Goal: Information Seeking & Learning: Learn about a topic

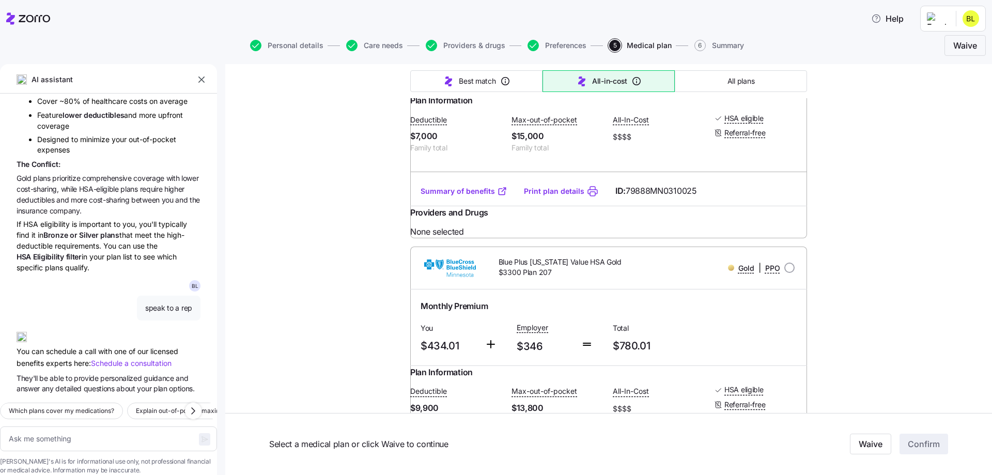
scroll to position [1027, 0]
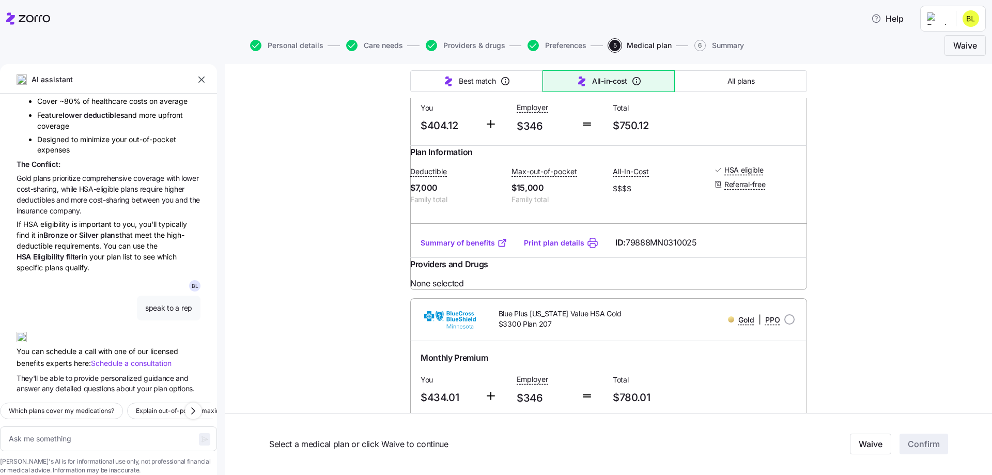
click at [477, 248] on link "Summary of benefits" at bounding box center [464, 243] width 87 height 10
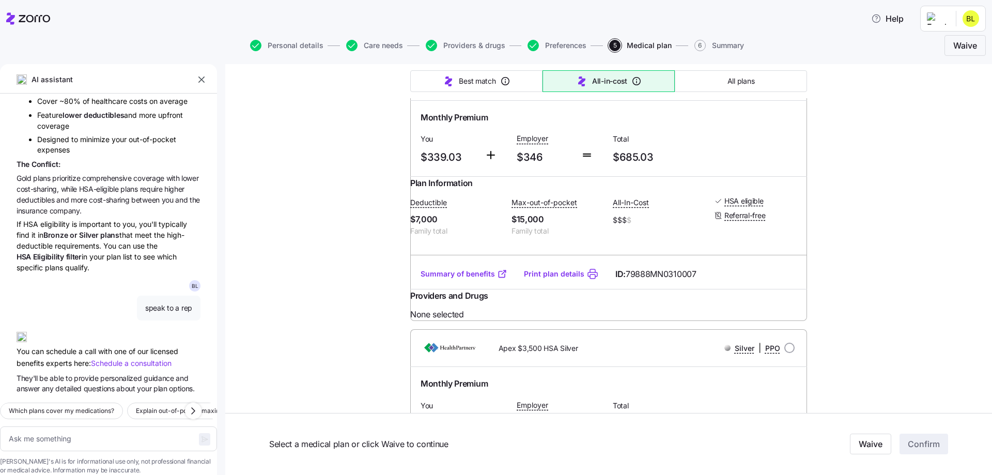
scroll to position [717, 0]
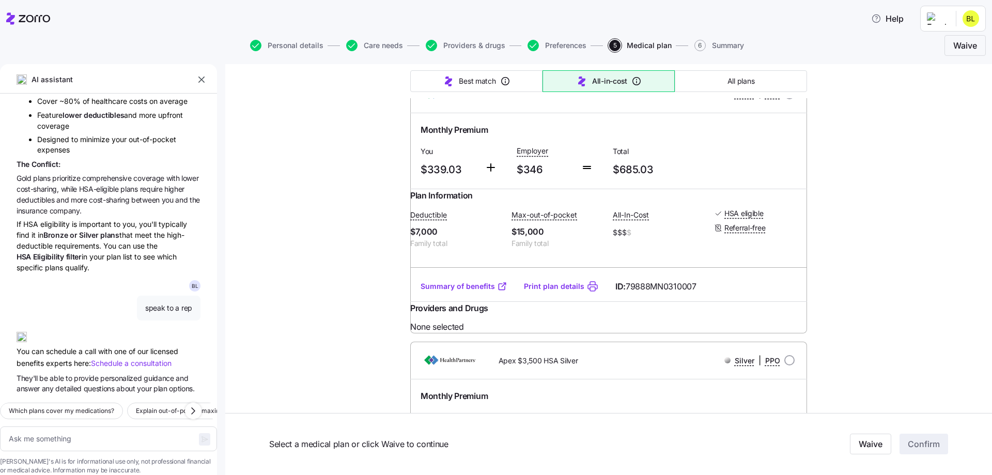
click at [467, 291] on link "Summary of benefits" at bounding box center [464, 286] width 87 height 10
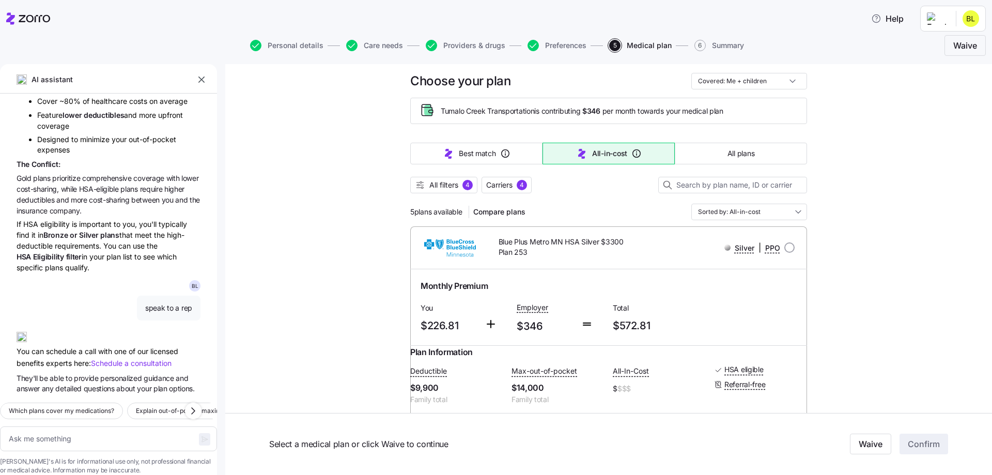
scroll to position [0, 0]
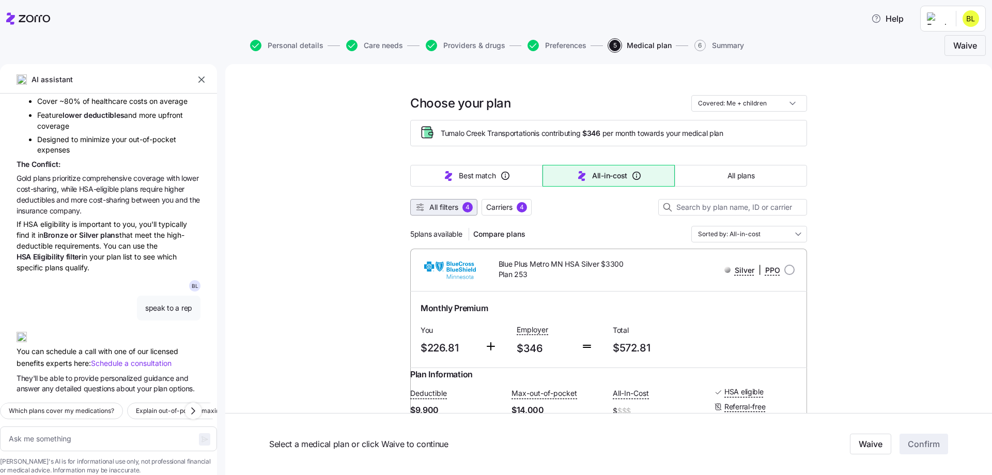
click at [464, 208] on div "4" at bounding box center [467, 207] width 10 height 10
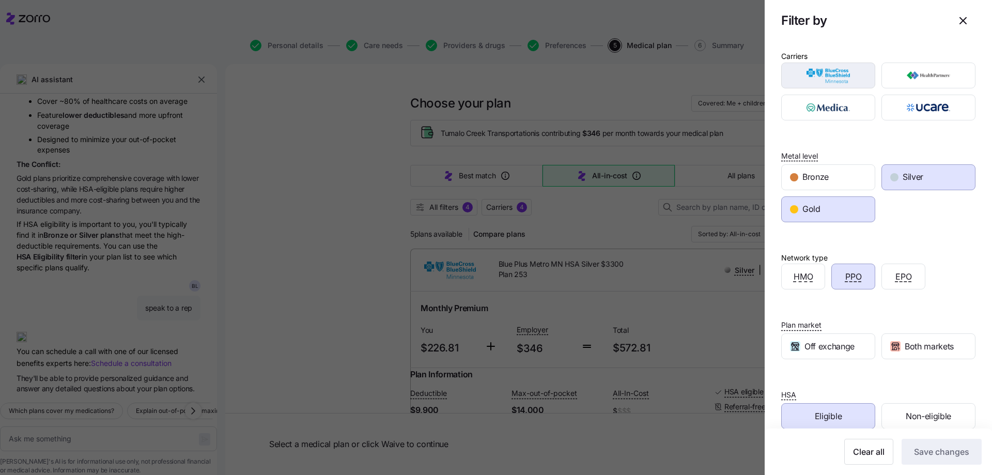
click at [852, 69] on img "button" at bounding box center [828, 75] width 76 height 21
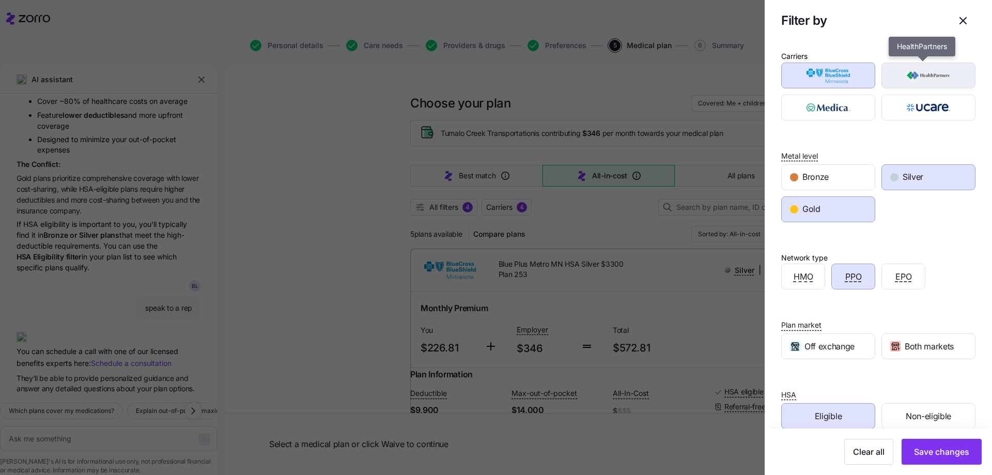
click at [906, 77] on img "button" at bounding box center [929, 75] width 76 height 21
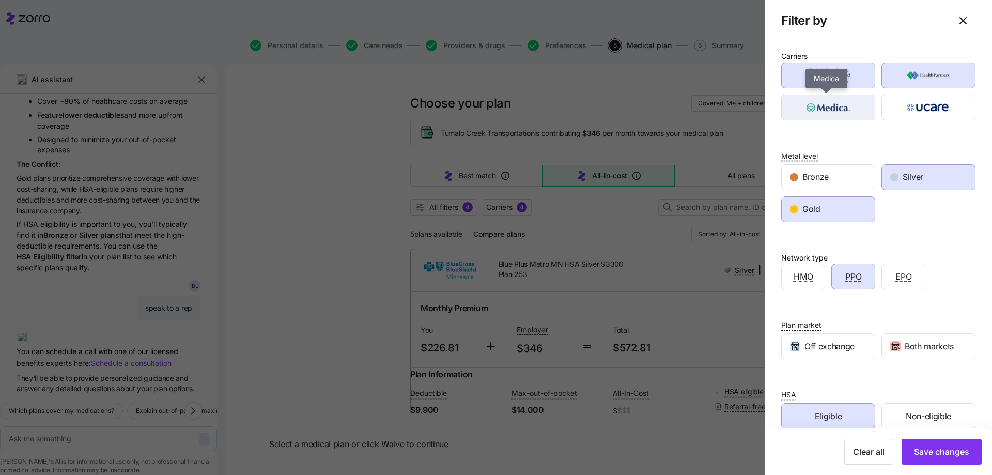
click at [825, 103] on img "button" at bounding box center [828, 107] width 76 height 21
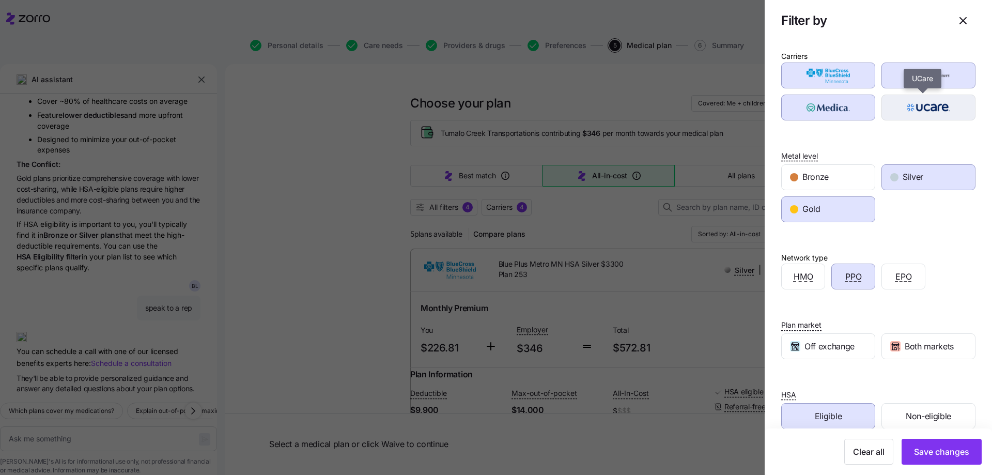
click at [908, 98] on img "button" at bounding box center [929, 107] width 76 height 21
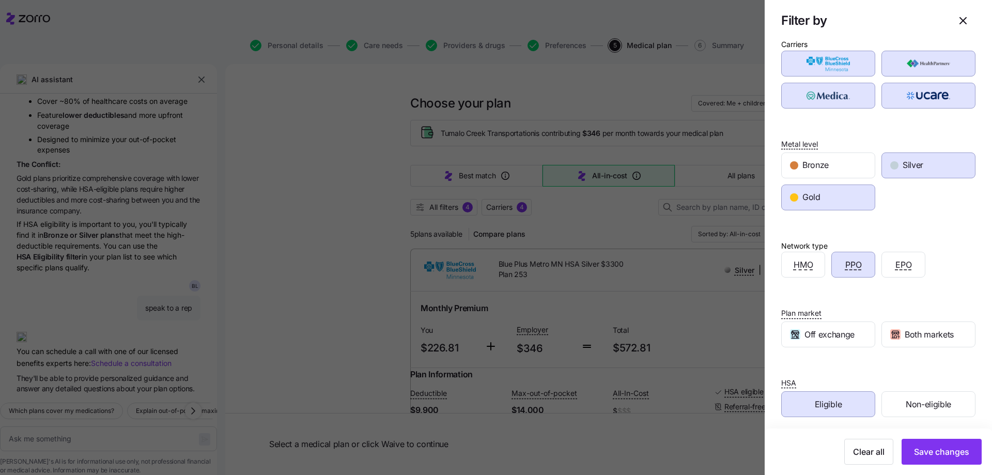
scroll to position [17, 0]
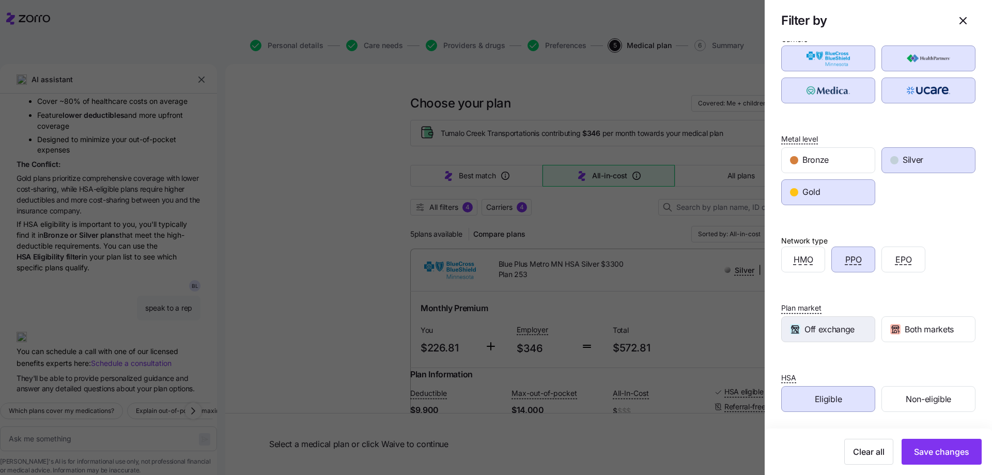
click at [841, 333] on span "Off exchange" at bounding box center [829, 329] width 50 height 13
click at [890, 332] on icon "button" at bounding box center [895, 329] width 10 height 10
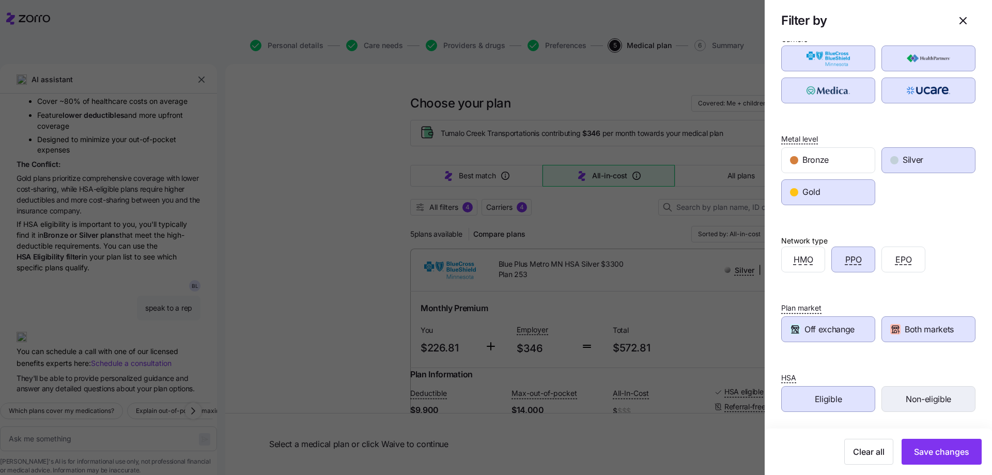
drag, startPoint x: 897, startPoint y: 396, endPoint x: 906, endPoint y: 410, distance: 16.0
click at [898, 396] on div "Non-eligible" at bounding box center [928, 398] width 93 height 25
click at [931, 453] on span "Save changes" at bounding box center [941, 451] width 55 height 12
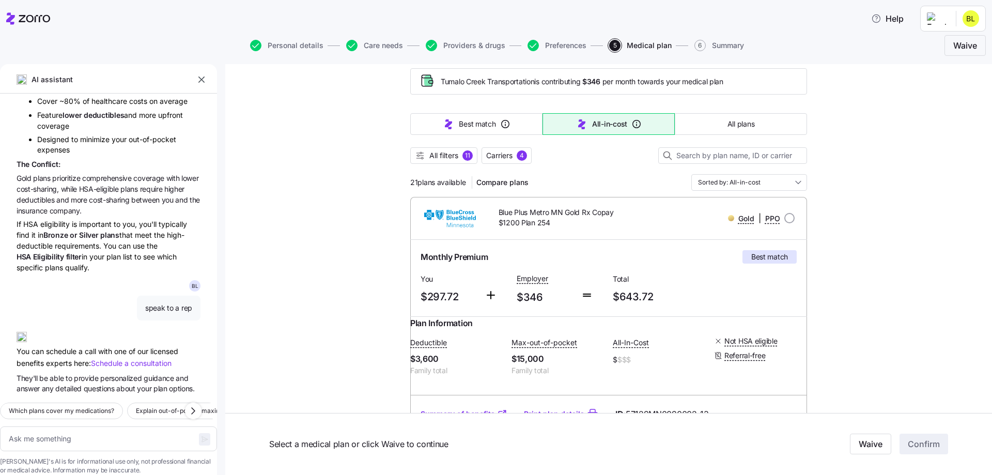
scroll to position [103, 0]
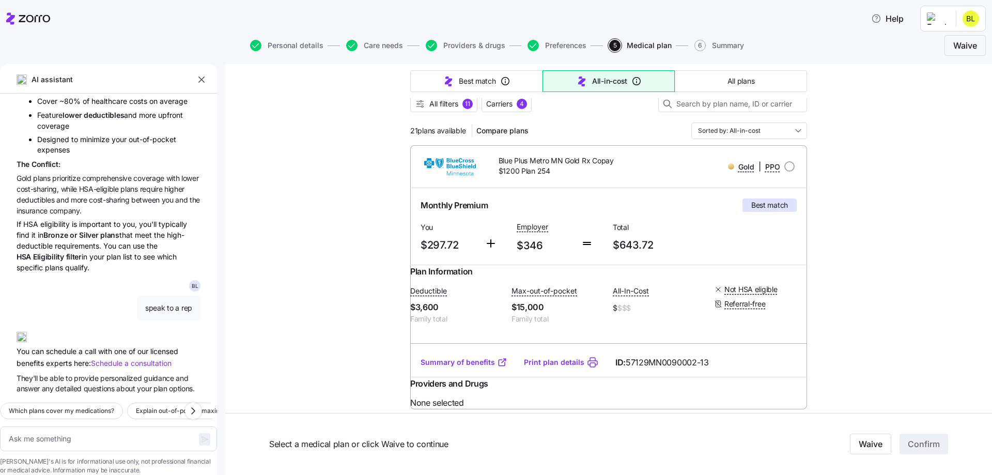
click at [461, 367] on link "Summary of benefits" at bounding box center [464, 362] width 87 height 10
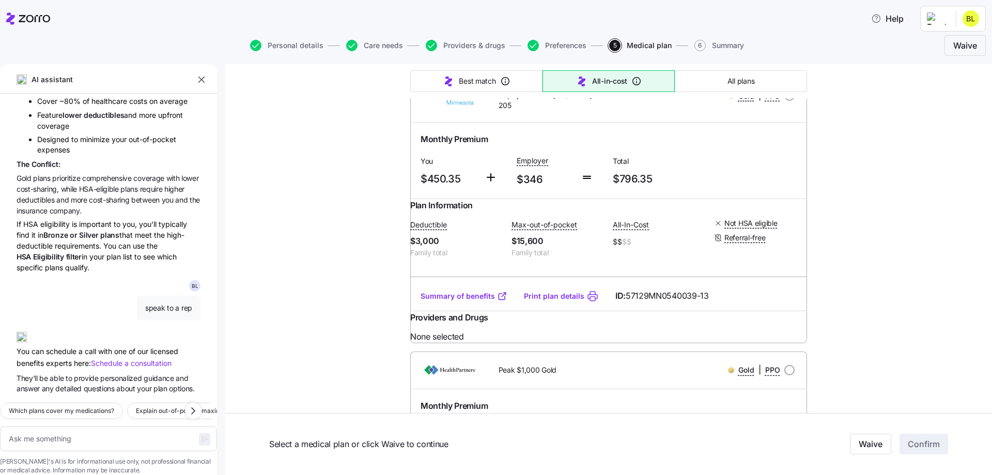
scroll to position [775, 0]
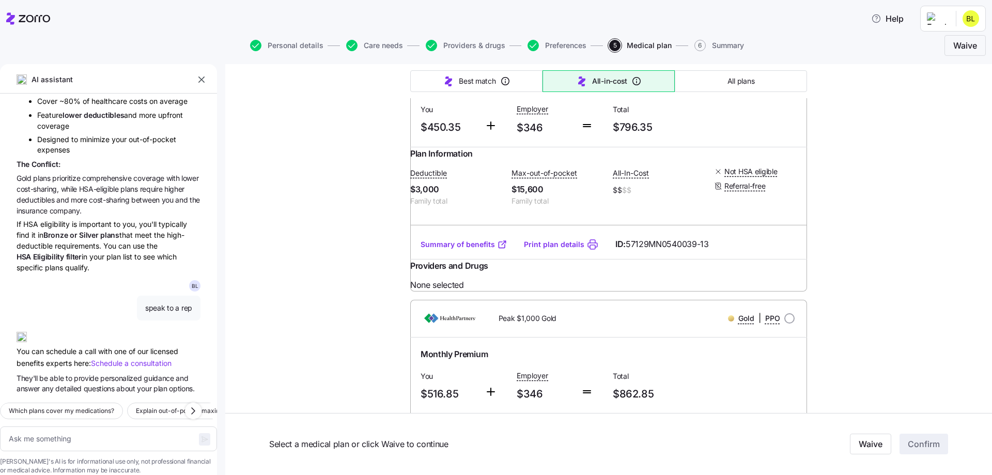
click at [470, 250] on link "Summary of benefits" at bounding box center [464, 244] width 87 height 10
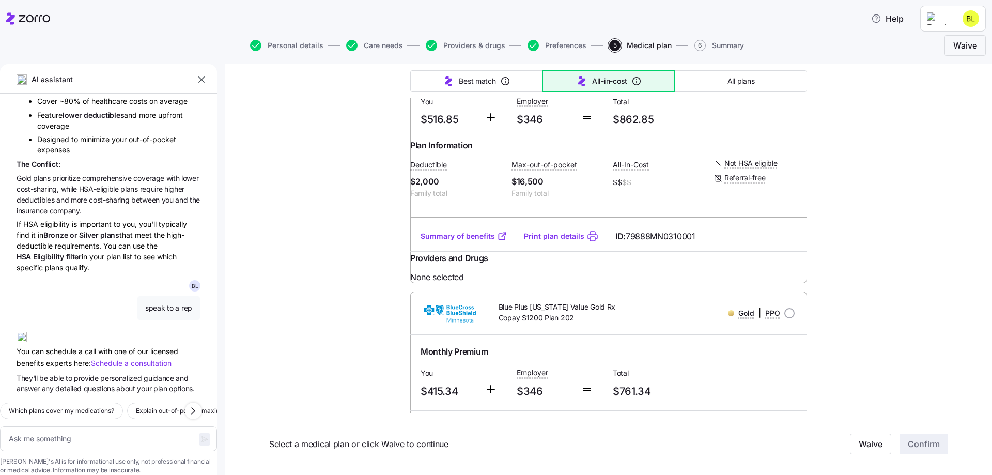
scroll to position [1033, 0]
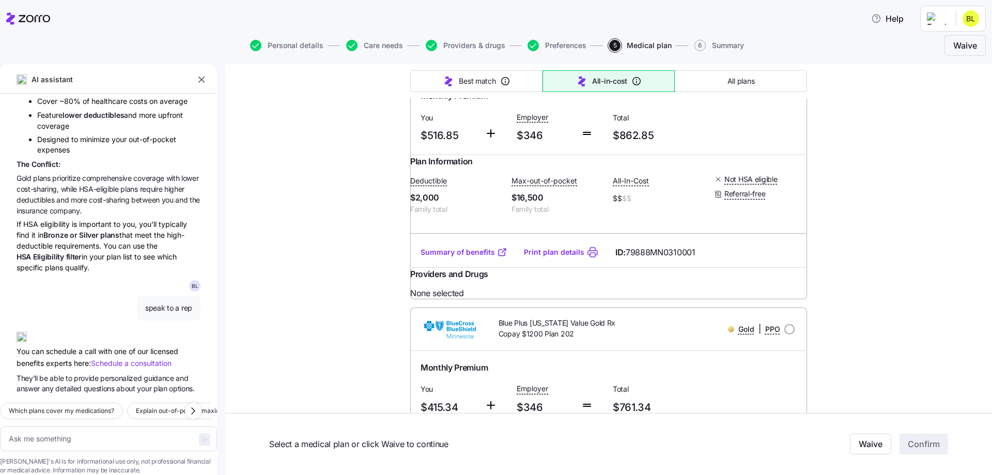
click at [467, 257] on link "Summary of benefits" at bounding box center [464, 252] width 87 height 10
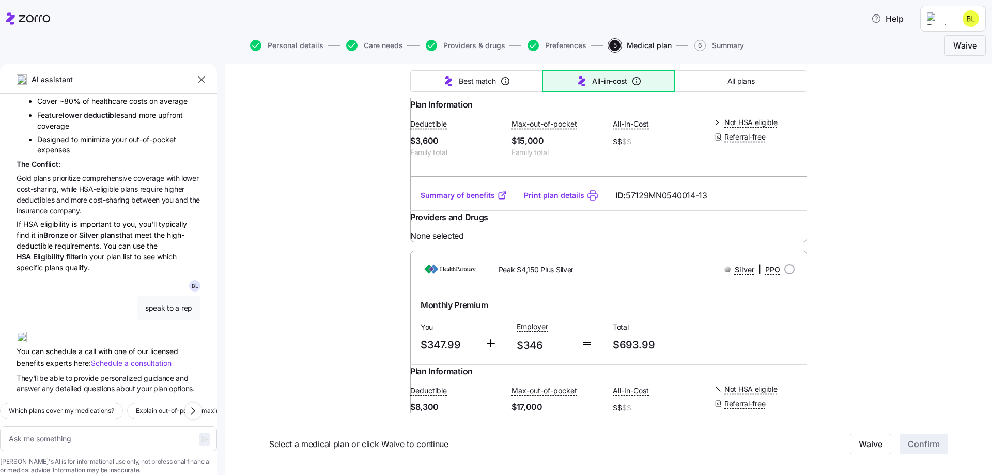
scroll to position [1343, 0]
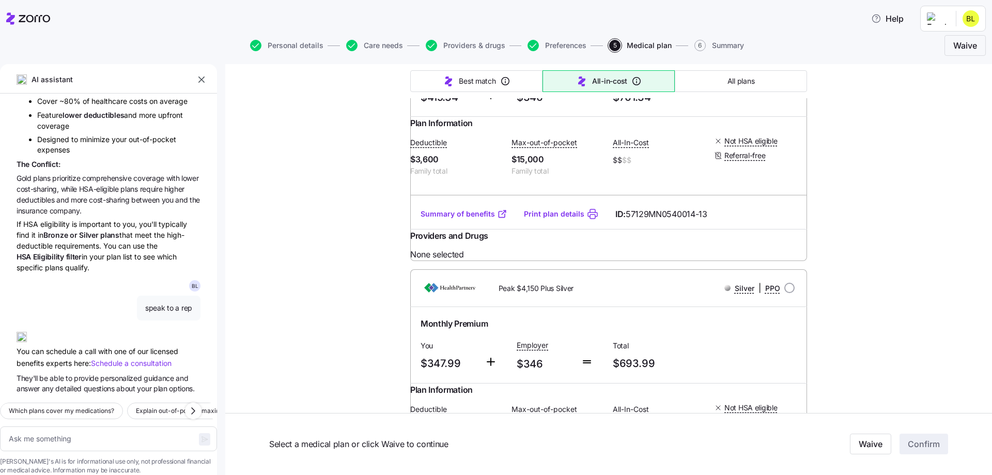
click at [453, 219] on link "Summary of benefits" at bounding box center [464, 214] width 87 height 10
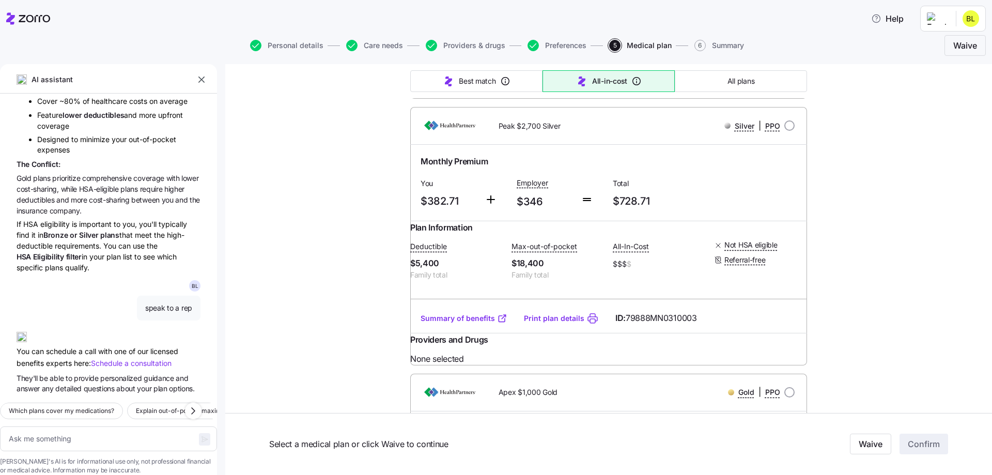
scroll to position [2842, 0]
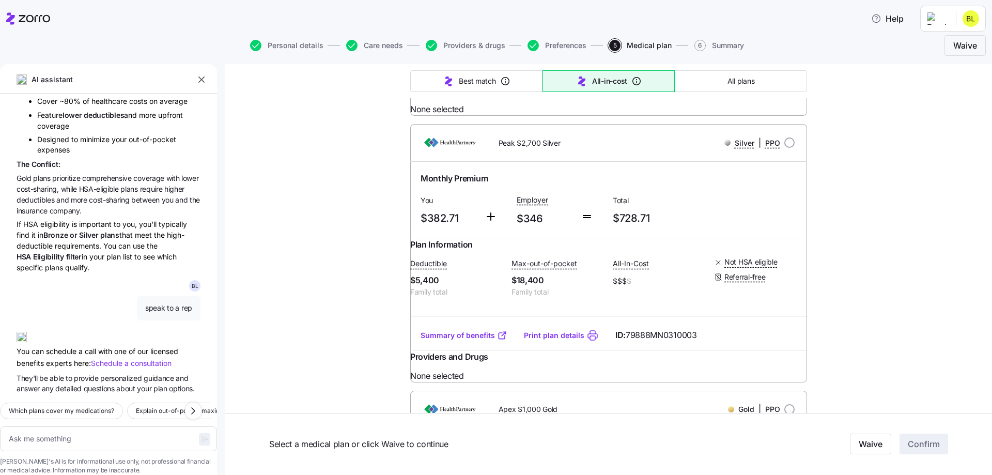
click at [455, 74] on link "Summary of benefits" at bounding box center [464, 69] width 87 height 10
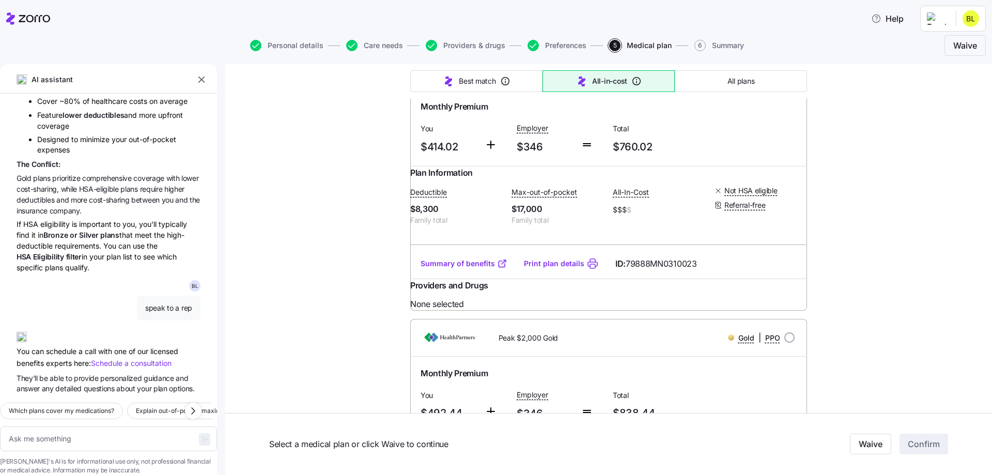
scroll to position [3462, 0]
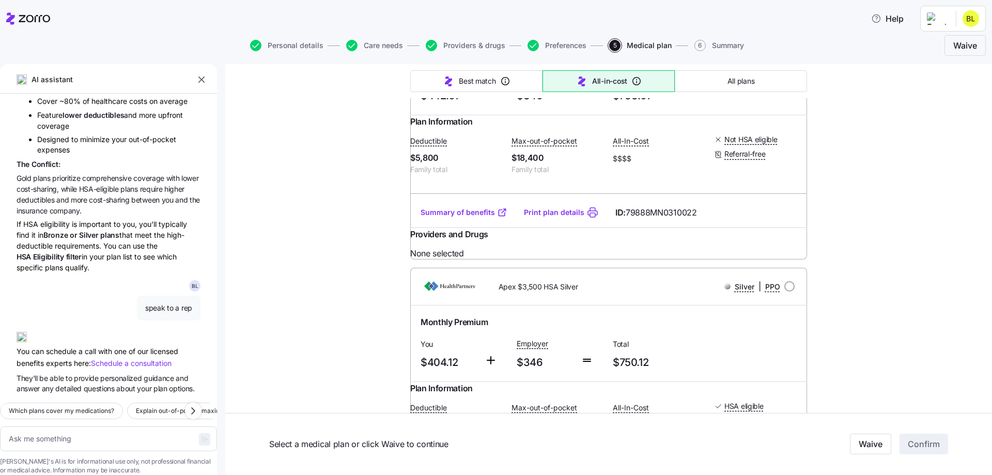
scroll to position [4082, 0]
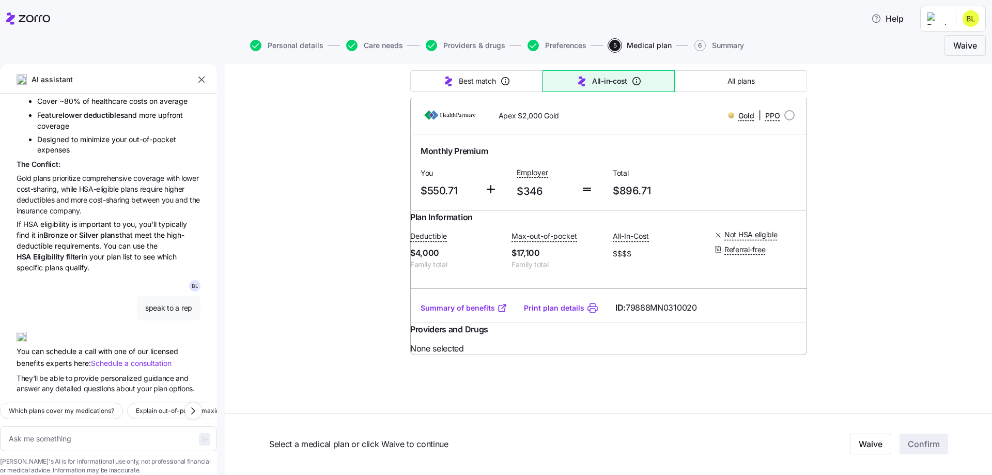
scroll to position [5838, 0]
click at [454, 46] on link "Summary of benefits" at bounding box center [464, 41] width 87 height 10
click at [453, 313] on link "Summary of benefits" at bounding box center [464, 308] width 87 height 10
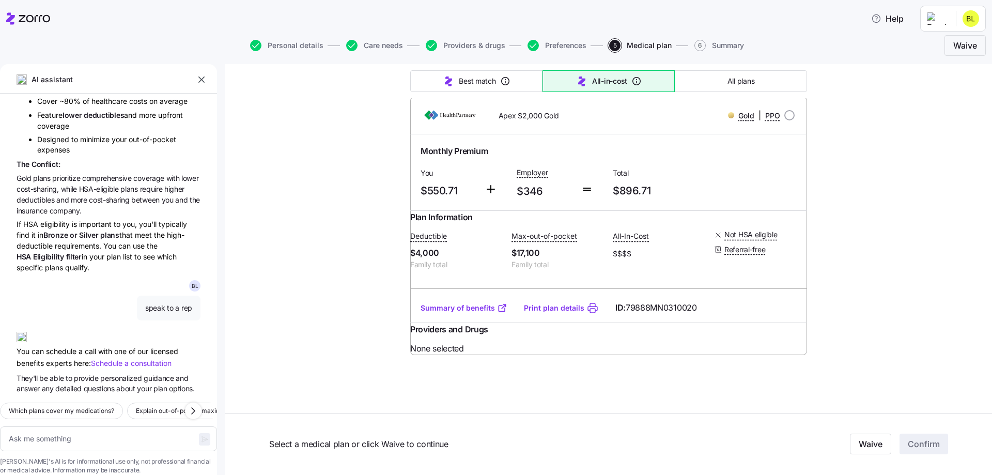
click at [454, 46] on link "Summary of benefits" at bounding box center [464, 41] width 87 height 10
click at [462, 313] on link "Summary of benefits" at bounding box center [464, 308] width 87 height 10
type textarea "x"
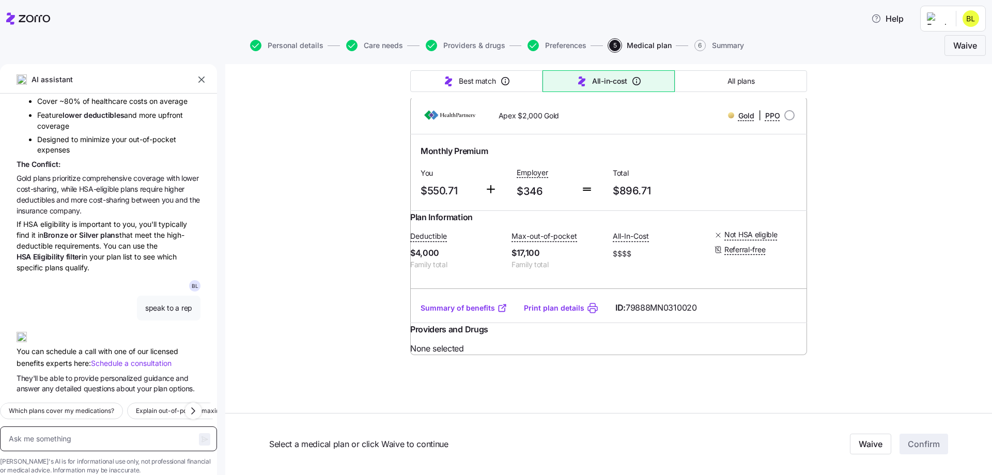
click at [79, 426] on textarea at bounding box center [108, 438] width 217 height 25
type textarea "a"
type textarea "x"
type textarea "d"
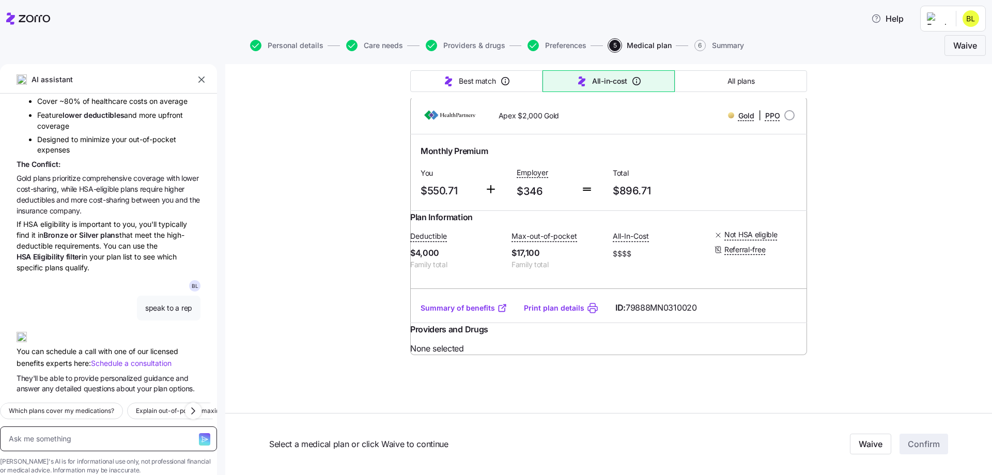
type textarea "x"
type textarea "do"
type textarea "x"
type textarea "do"
type textarea "x"
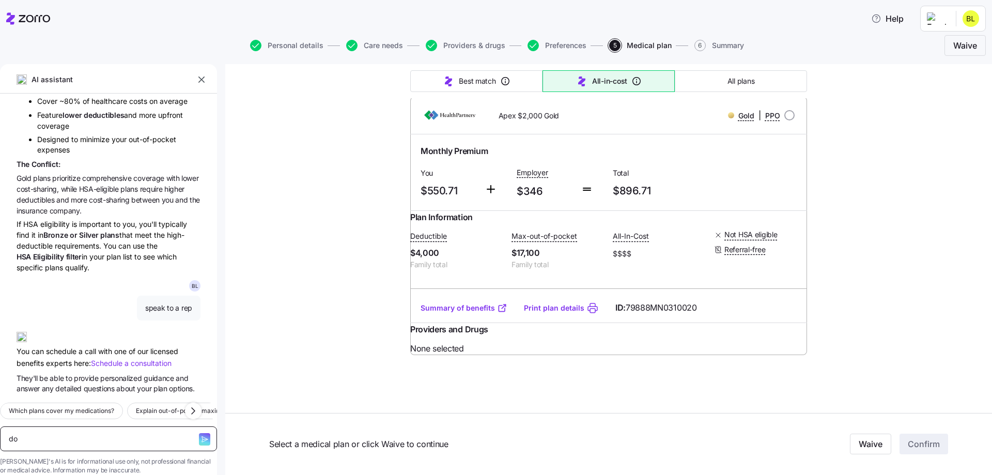
type textarea "do a"
type textarea "x"
type textarea "do an"
type textarea "x"
type textarea "do any"
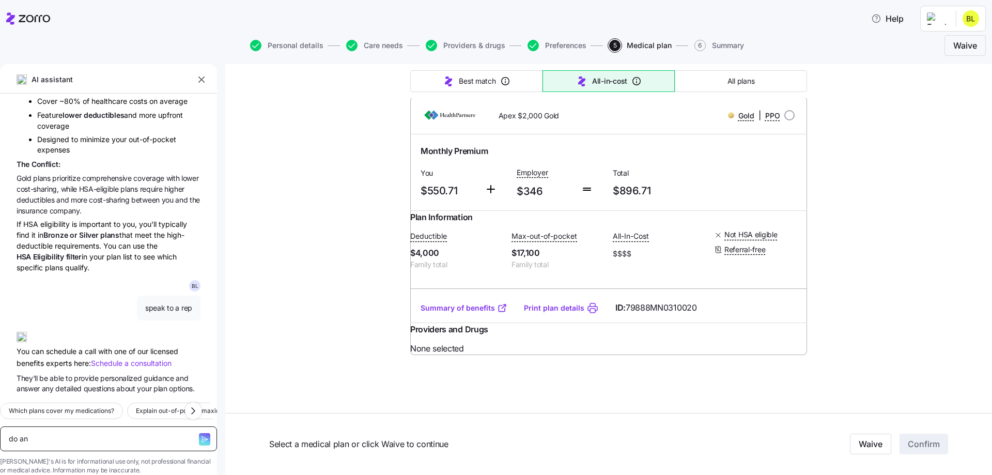
type textarea "x"
type textarea "do any"
type textarea "x"
type textarea "do any o"
type textarea "x"
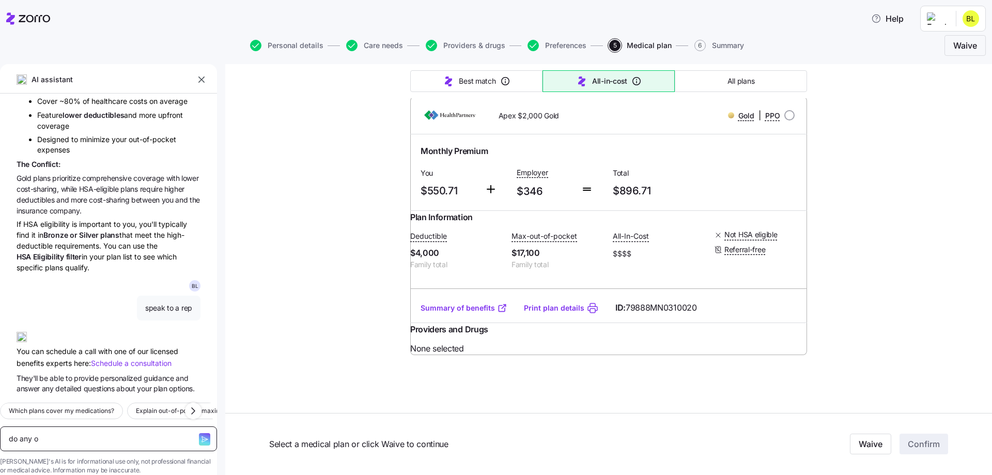
type textarea "do any of"
type textarea "x"
type textarea "do any of"
type textarea "x"
type textarea "do any of t"
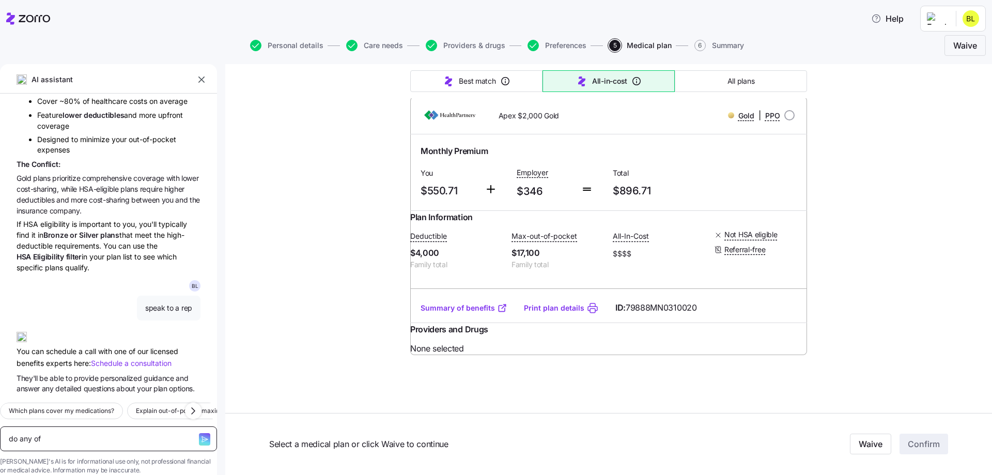
type textarea "x"
type textarea "do any of th"
type textarea "x"
type textarea "do any of the"
type textarea "x"
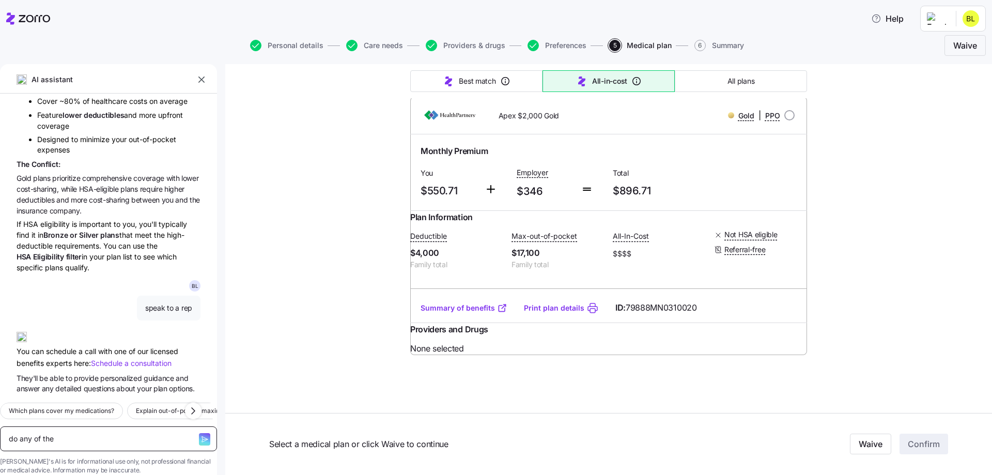
type textarea "do any of thes"
type textarea "x"
type textarea "do any of these"
type textarea "x"
type textarea "do any of these"
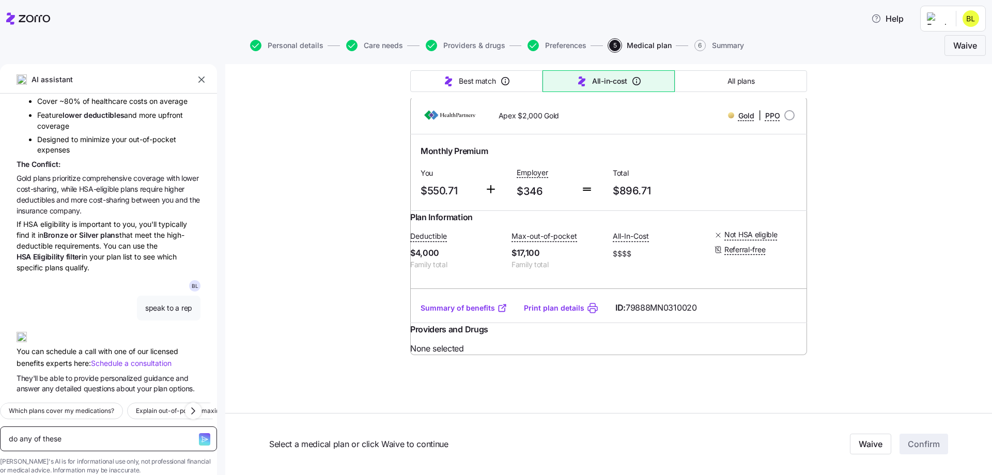
type textarea "x"
type textarea "do any of these p"
type textarea "x"
type textarea "do any of these pl"
type textarea "x"
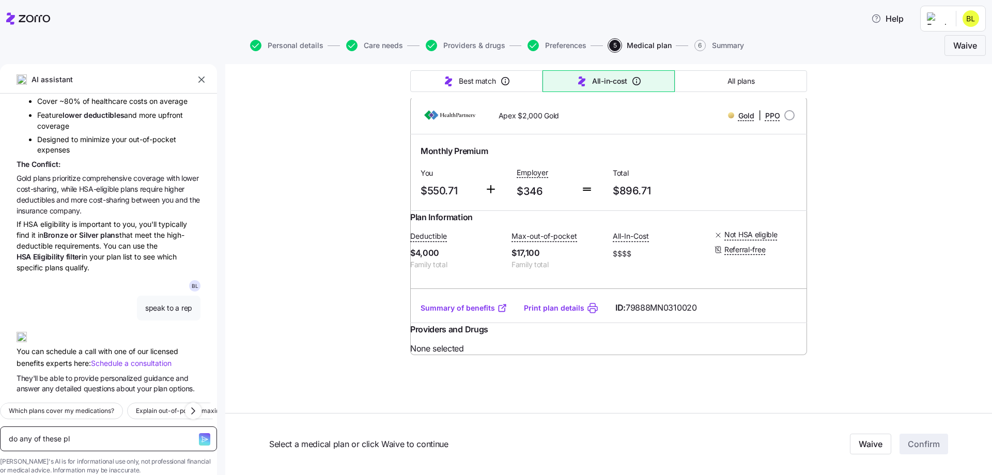
type textarea "do any of these pla"
type textarea "x"
type textarea "do any of these plan"
type textarea "x"
type textarea "do any of these plans"
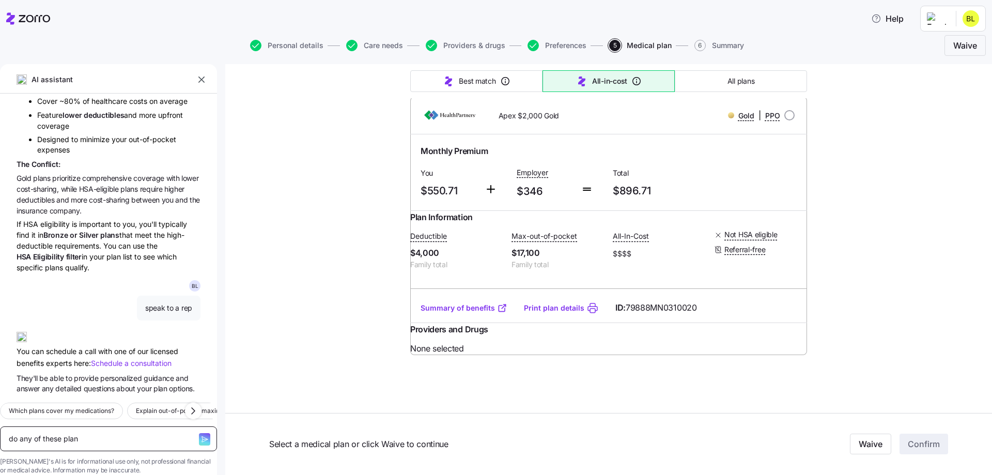
type textarea "x"
type textarea "do any of these plans"
type textarea "x"
type textarea "do any of these plans h"
type textarea "x"
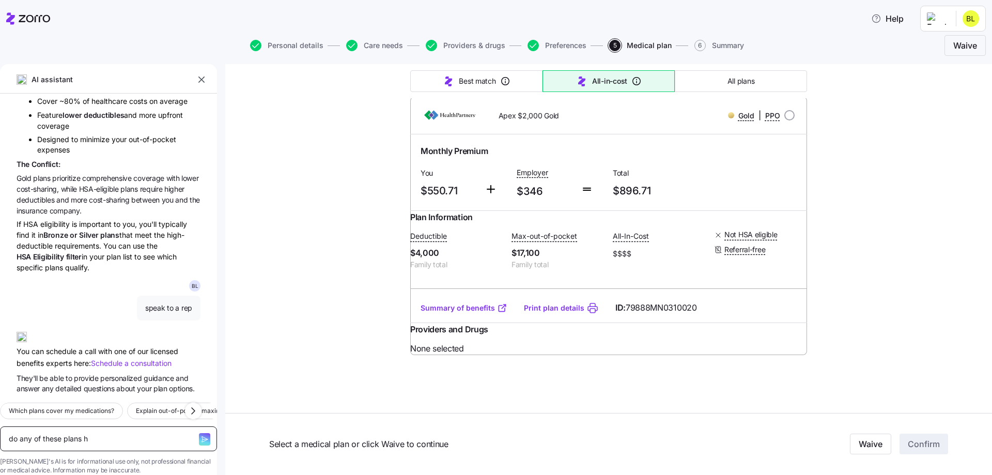
type textarea "do any of these plans ha"
type textarea "x"
type textarea "do any of these plans hav"
type textarea "x"
type textarea "do any of these plans have"
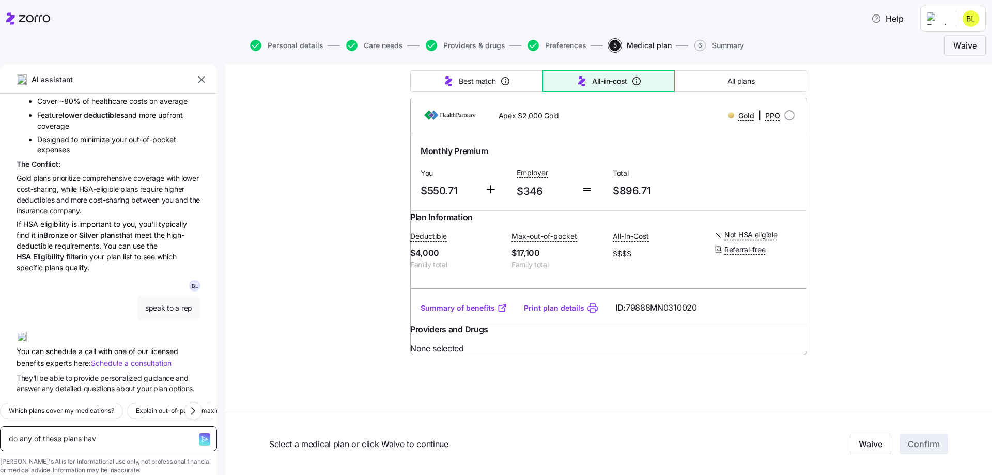
type textarea "x"
type textarea "do any of these plans have"
type textarea "x"
type textarea "do any of these plans have o"
type textarea "x"
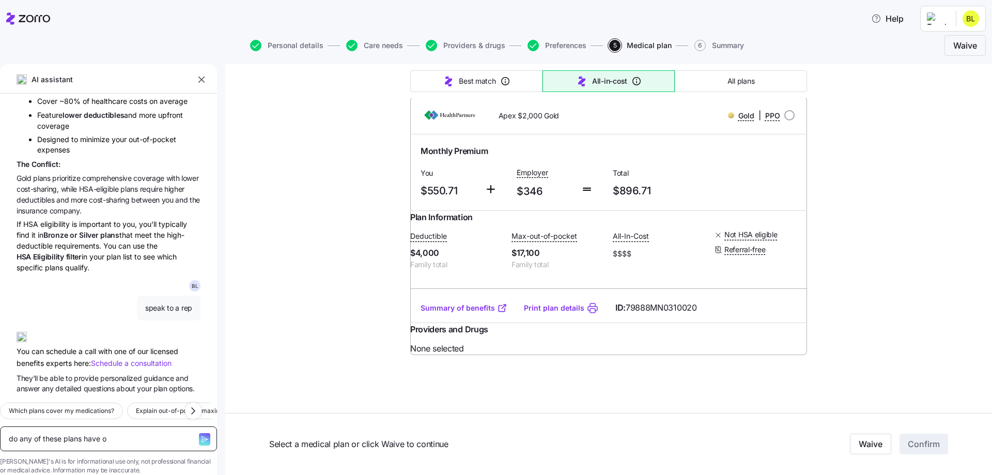
type textarea "do any of these plans have ou"
type textarea "x"
type textarea "do any of these plans have out"
type textarea "x"
type textarea "do any of these plans have out"
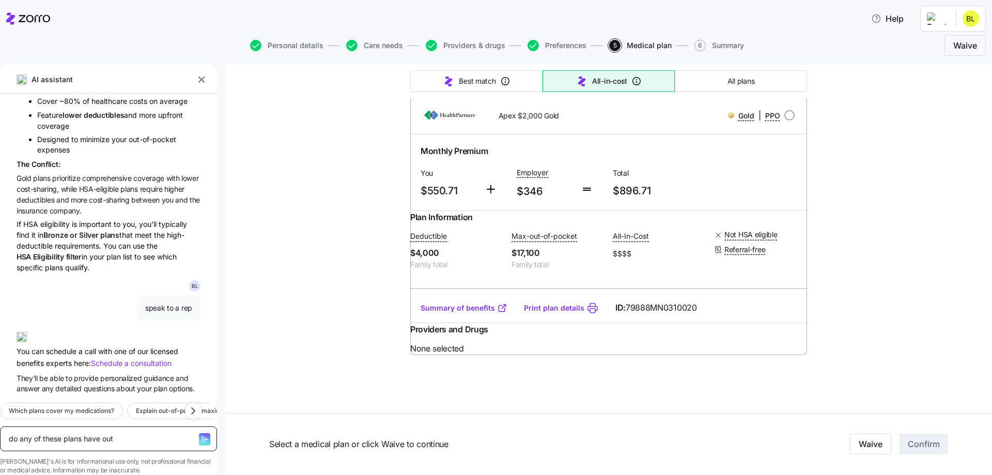
type textarea "x"
type textarea "do any of these plans have out o"
type textarea "x"
type textarea "do any of these plans have out of"
type textarea "x"
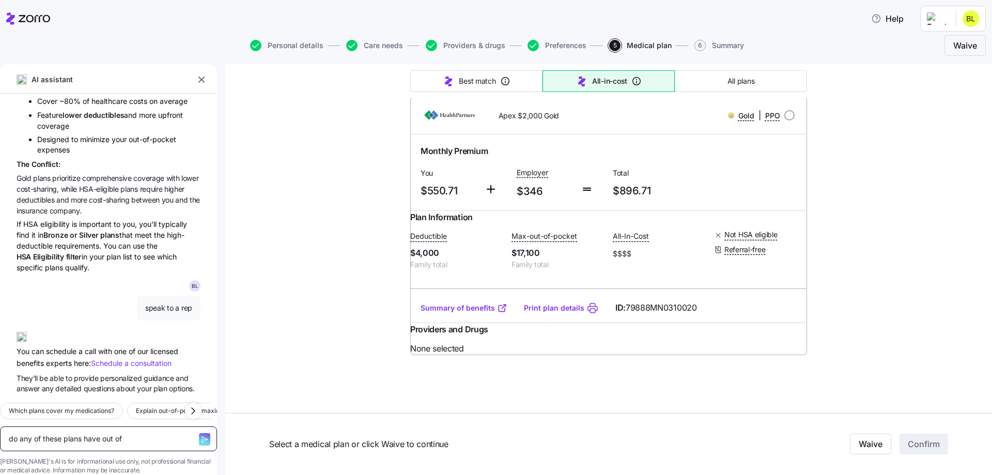
type textarea "do any of these plans have out of"
type textarea "x"
type textarea "do any of these plans have out of p"
type textarea "x"
type textarea "do any of these plans have out of po"
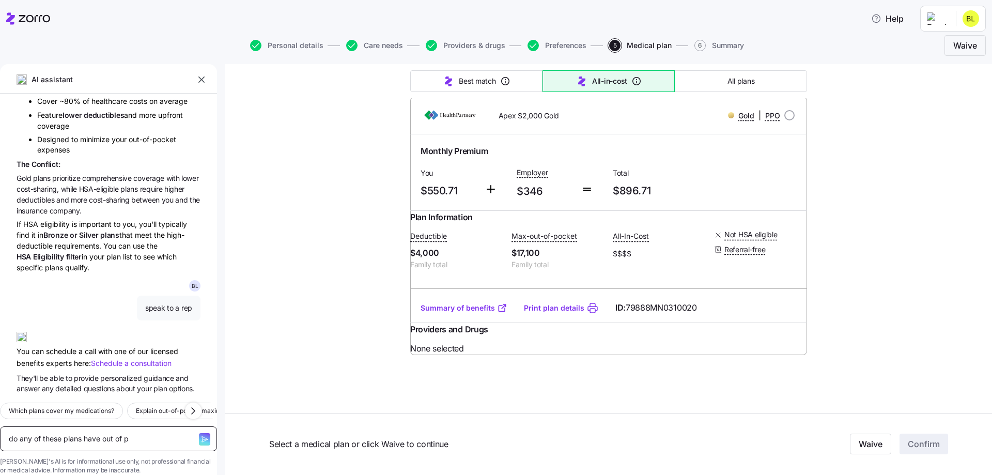
type textarea "x"
type textarea "do any of these plans have out of poc"
type textarea "x"
type textarea "do any of these plans have out of pock"
type textarea "x"
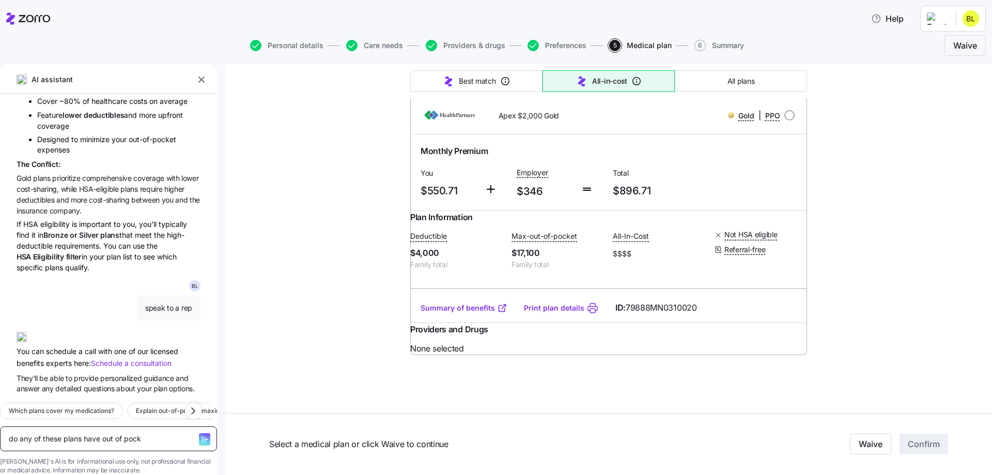
type textarea "do any of these plans have out of pocke"
type textarea "x"
type textarea "do any of these plans have out of pocket"
type textarea "x"
type textarea "do any of these plans have out of pocket"
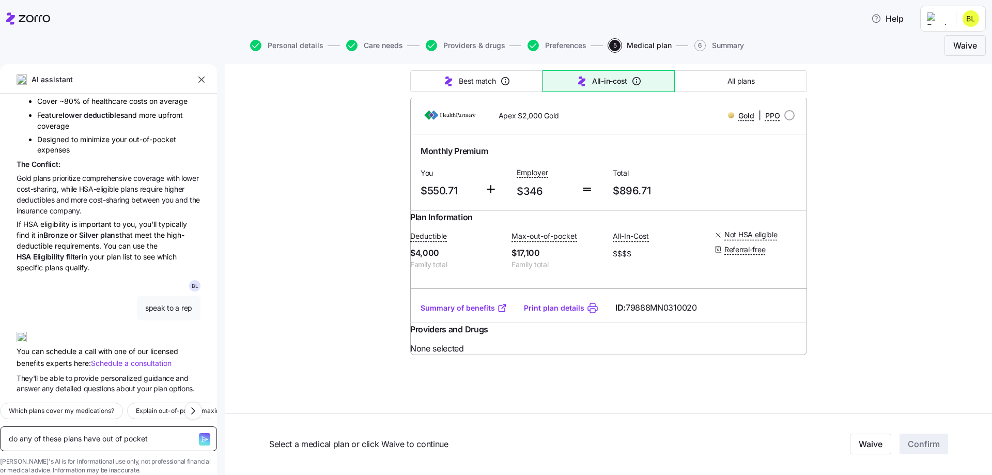
type textarea "x"
type textarea "do any of these plans have out of pocket l"
type textarea "x"
type textarea "do any of these plans have out of pocket li"
type textarea "x"
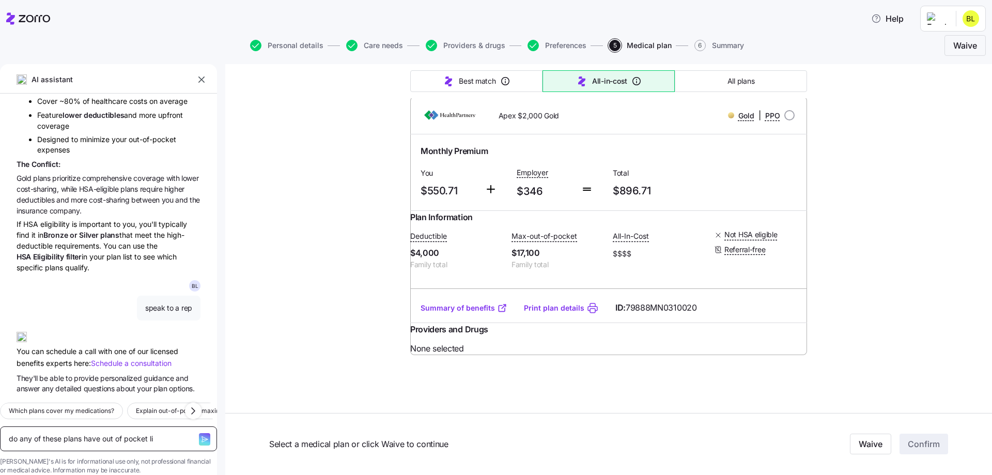
type textarea "do any of these plans have out of pocket lim"
type textarea "x"
type textarea "do any of these plans have out of pocket limi"
type textarea "x"
type textarea "do any of these plans have out of pocket limit"
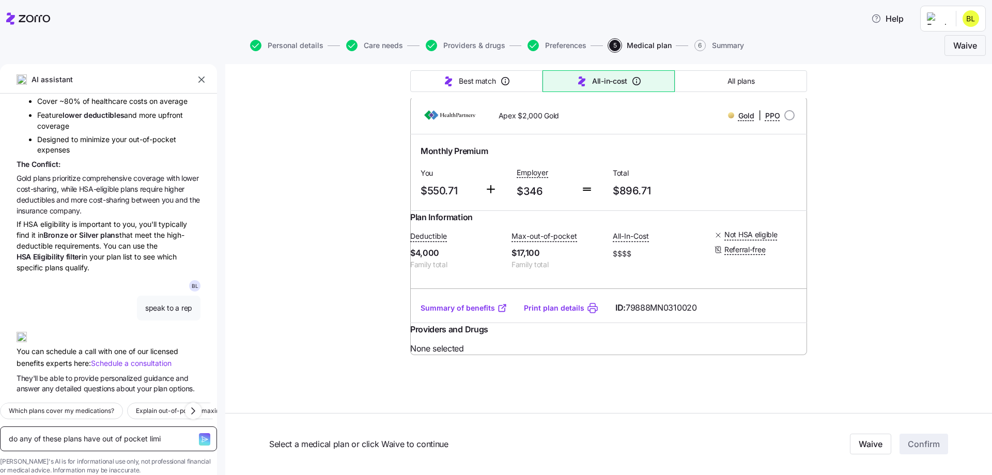
type textarea "x"
type textarea "do any of these plans have out of pocket limits"
type textarea "x"
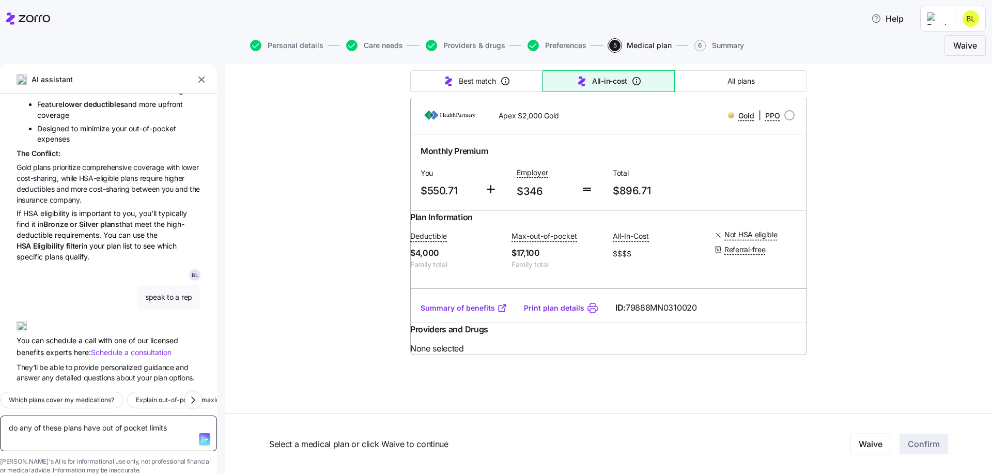
type textarea "do any of these plans have out of pocket limits"
type textarea "x"
type textarea "do any of these plans have out of pocket limits u"
type textarea "x"
type textarea "do any of these plans have out of pocket limits un"
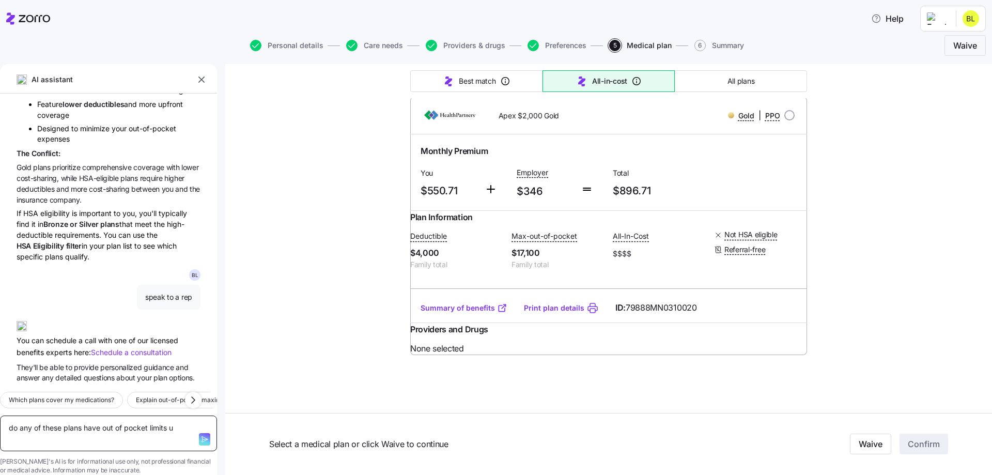
type textarea "x"
type textarea "do any of these plans have out of pocket limits und"
type textarea "x"
type textarea "do any of these plans have out of pocket limits unde"
type textarea "x"
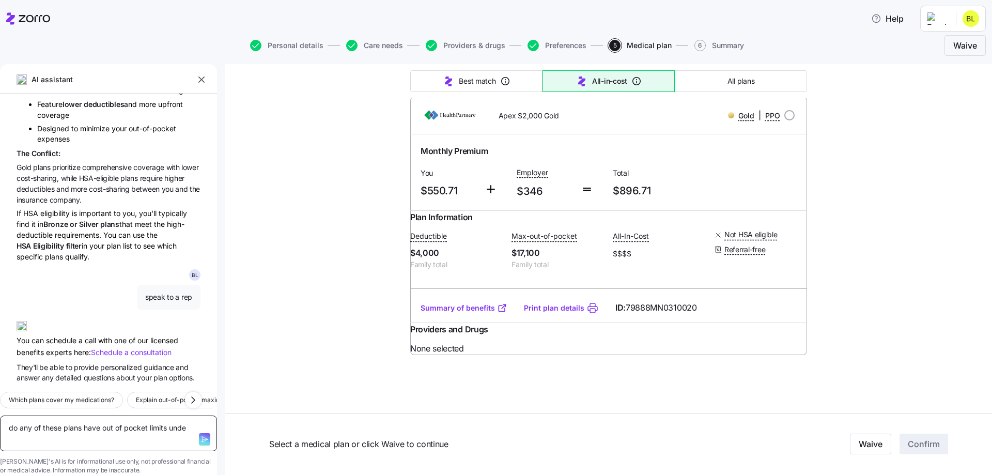
type textarea "do any of these plans have out of pocket limits under"
type textarea "x"
type textarea "do any of these plans have out of pocket limits under"
type textarea "x"
type textarea "do any of these plans have out of pocket limits under $"
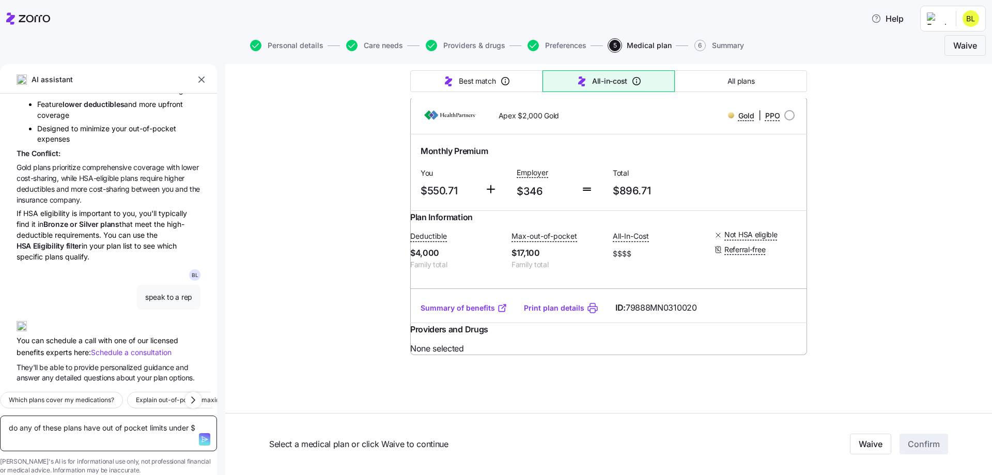
type textarea "x"
type textarea "do any of these plans have out of pocket limits under $1"
type textarea "x"
type textarea "do any of these plans have out of pocket limits under $10"
type textarea "x"
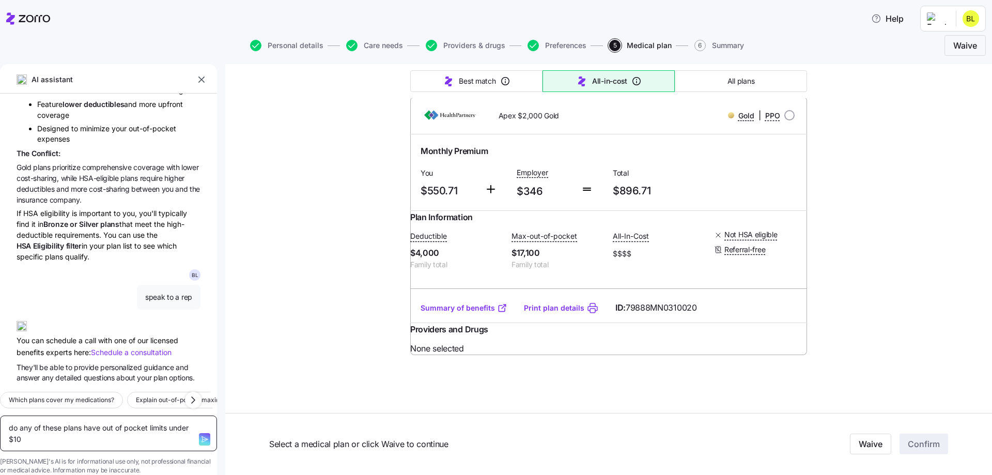
type textarea "do any of these plans have out of pocket limits under $10,"
type textarea "x"
type textarea "do any of these plans have out of pocket limits under $10,0"
type textarea "x"
type textarea "do any of these plans have out of pocket limits under $10,00"
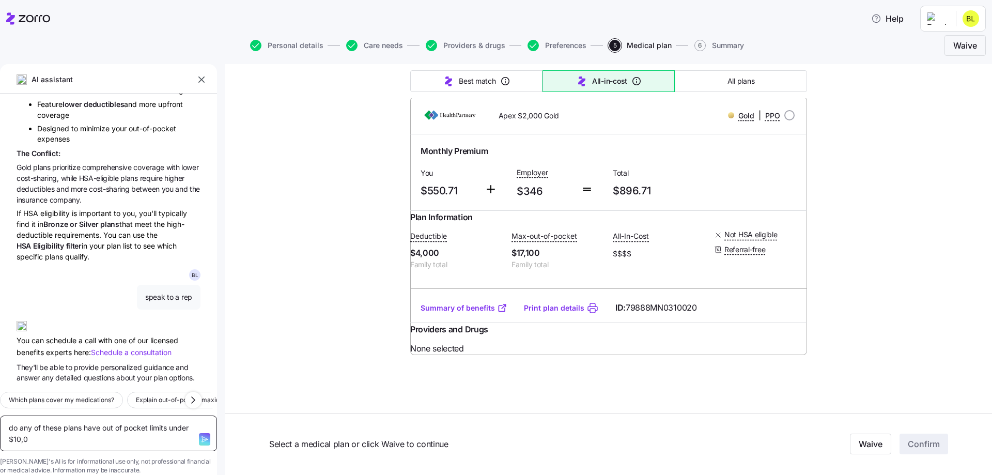
type textarea "x"
type textarea "do any of these plans have out of pocket limits under $10,000"
type textarea "x"
type textarea "do any of these plans have out of pocket limits under $10,000?"
type textarea "x"
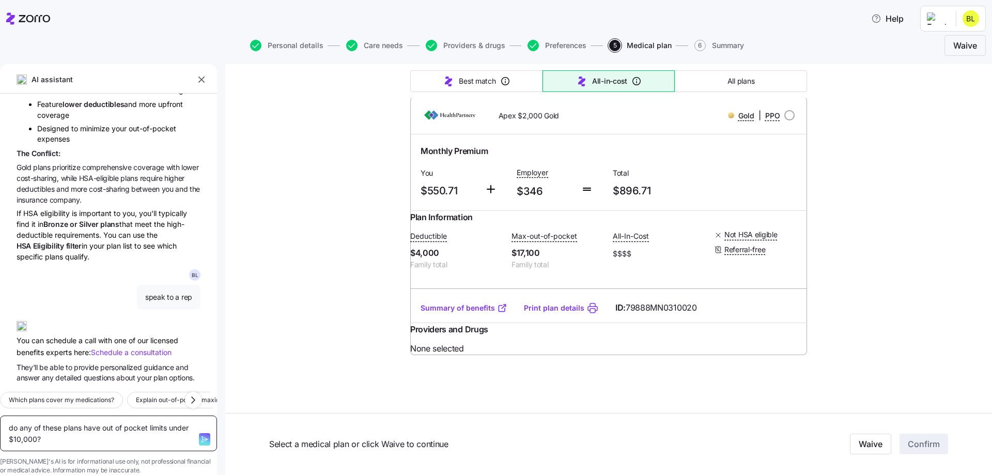
type textarea "do any of these plans have out of pocket limits under $10,000?"
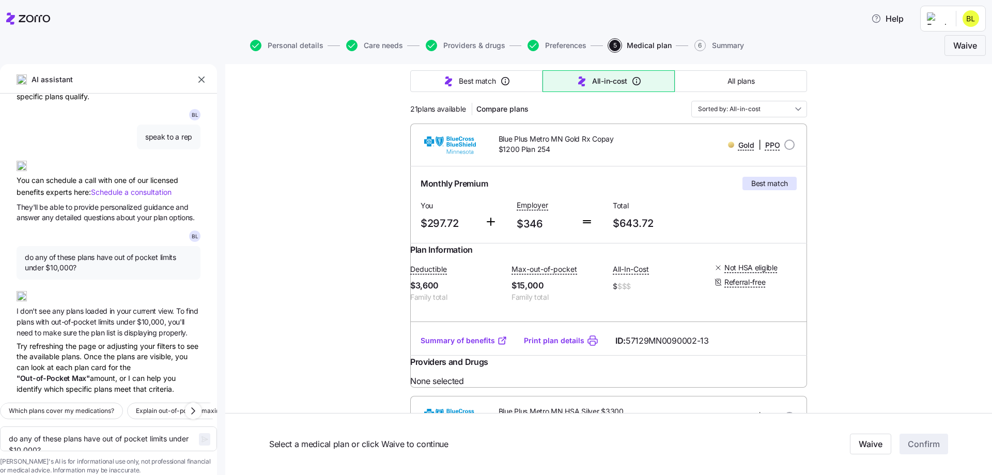
scroll to position [0, 0]
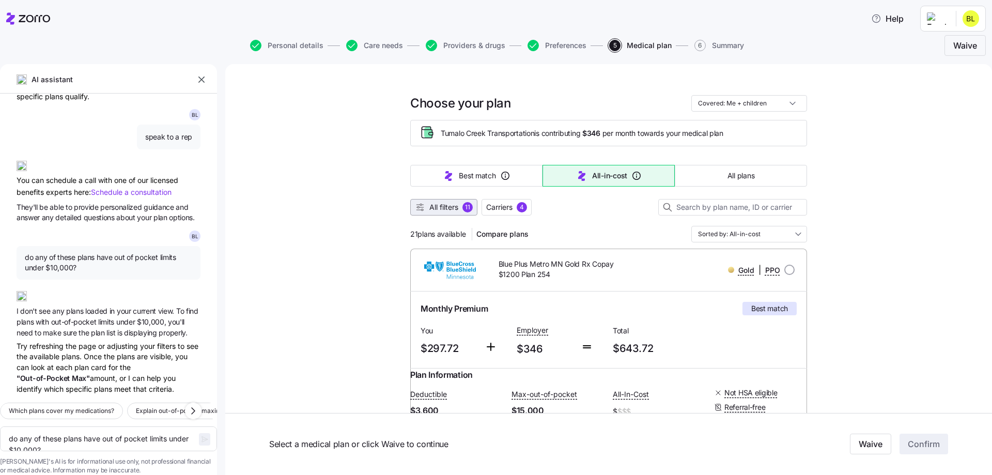
click at [454, 215] on button "All filters 11" at bounding box center [443, 207] width 67 height 17
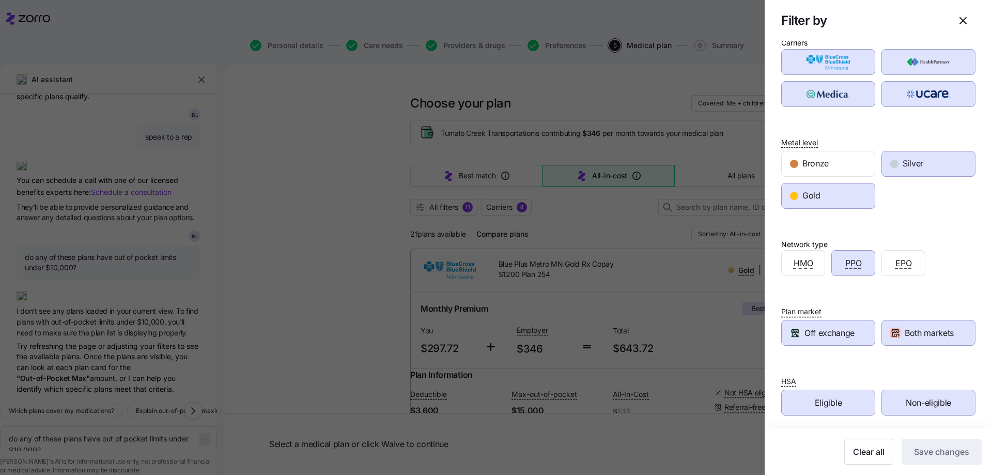
scroll to position [17, 0]
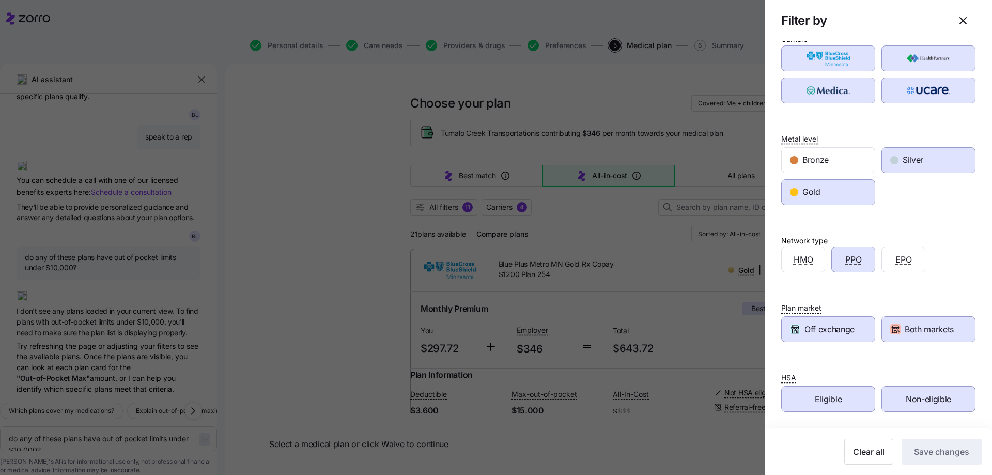
click at [322, 219] on div at bounding box center [496, 237] width 992 height 475
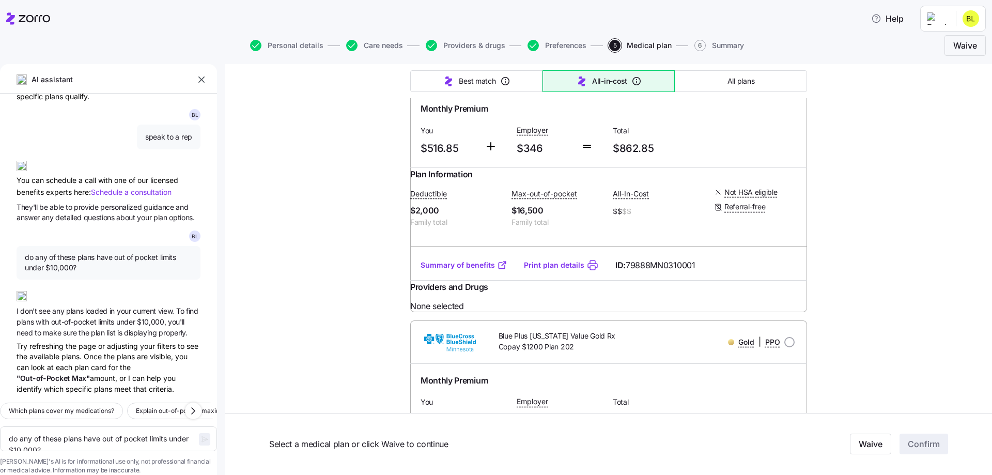
scroll to position [1033, 0]
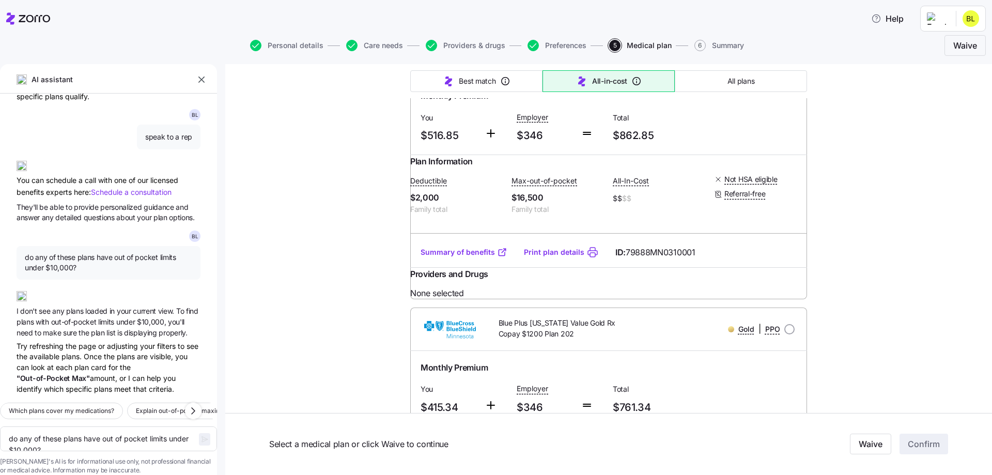
click at [452, 257] on link "Summary of benefits" at bounding box center [464, 252] width 87 height 10
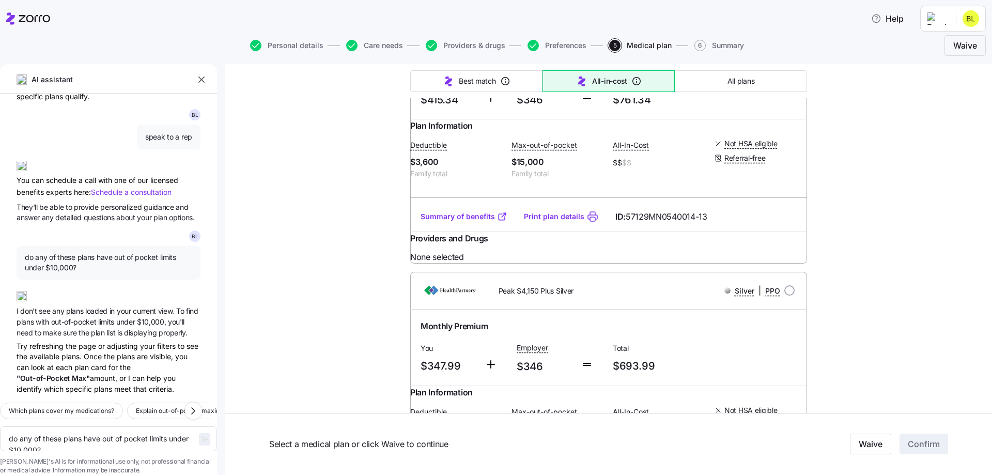
scroll to position [1292, 0]
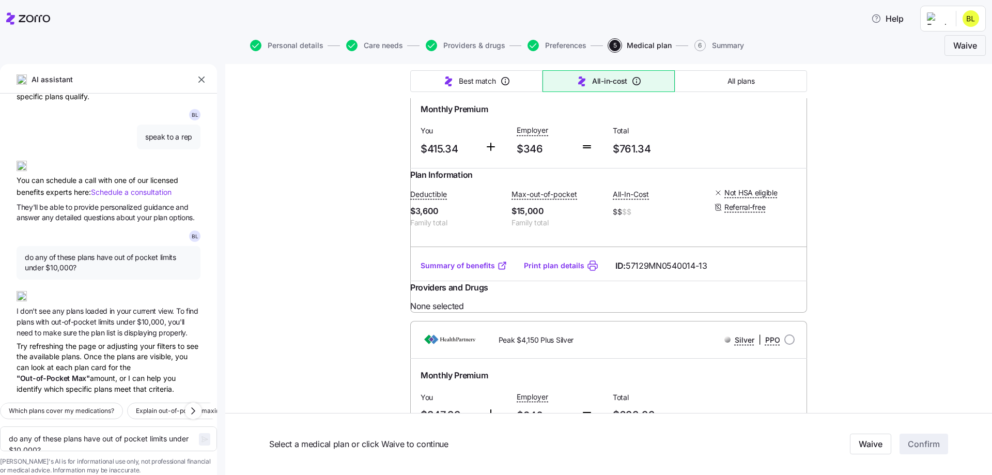
click at [445, 271] on link "Summary of benefits" at bounding box center [464, 265] width 87 height 10
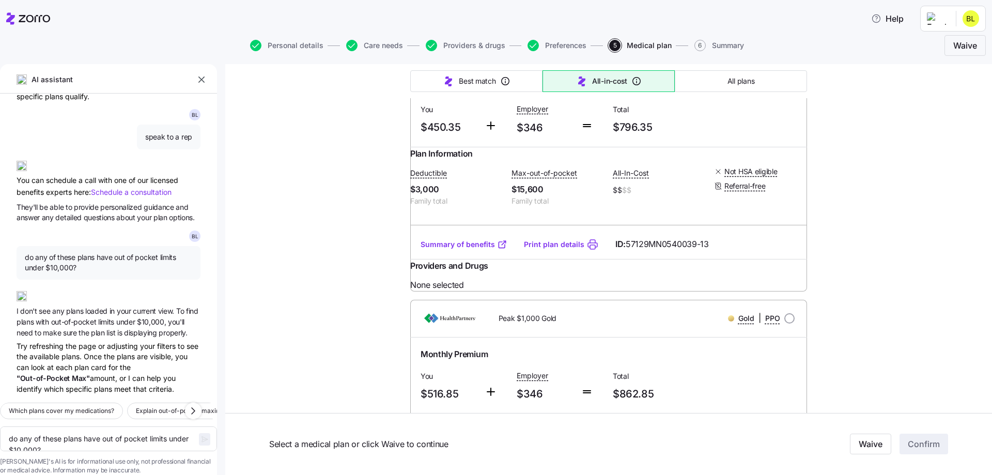
scroll to position [723, 0]
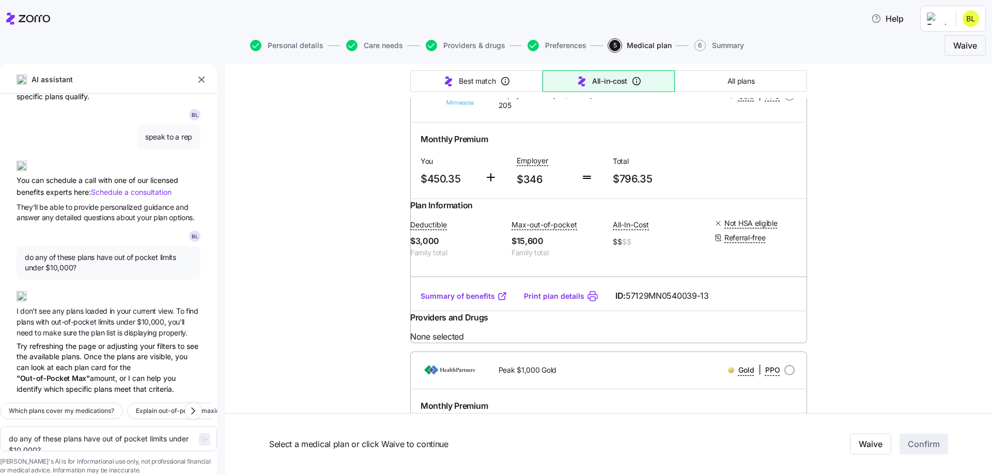
click at [451, 301] on link "Summary of benefits" at bounding box center [464, 296] width 87 height 10
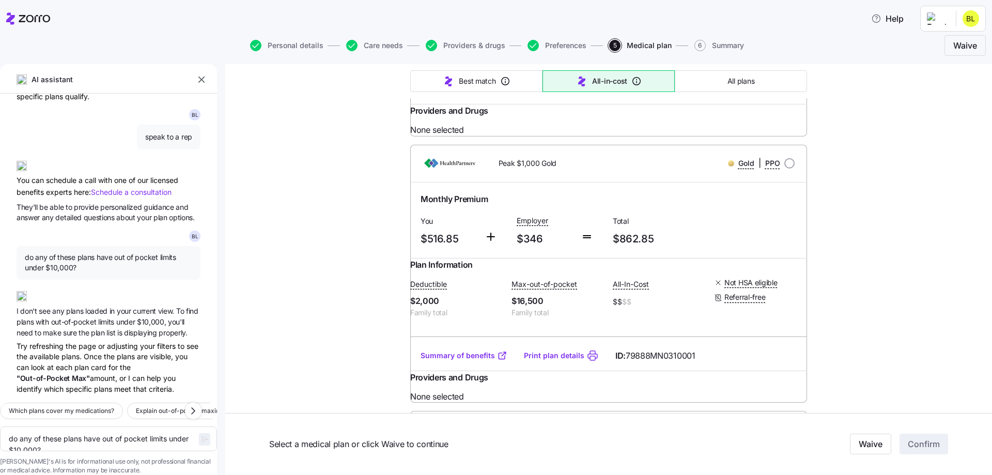
scroll to position [1085, 0]
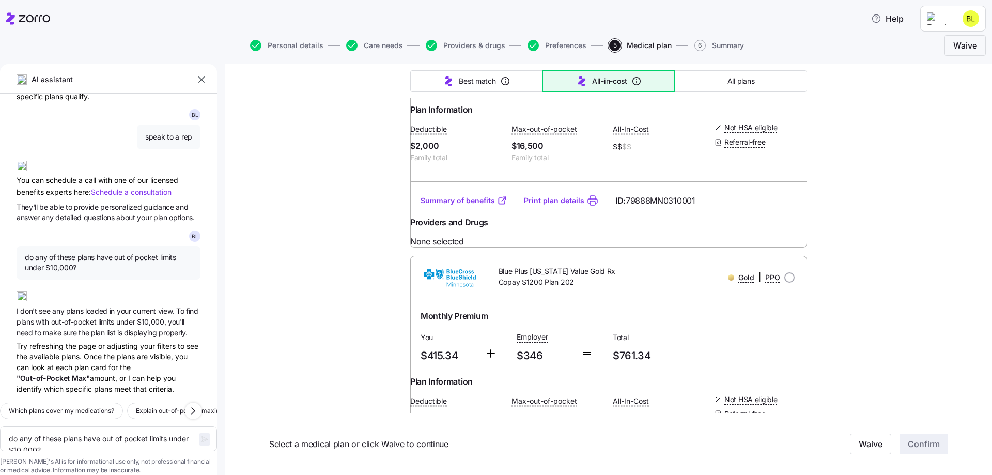
click at [443, 206] on link "Summary of benefits" at bounding box center [464, 200] width 87 height 10
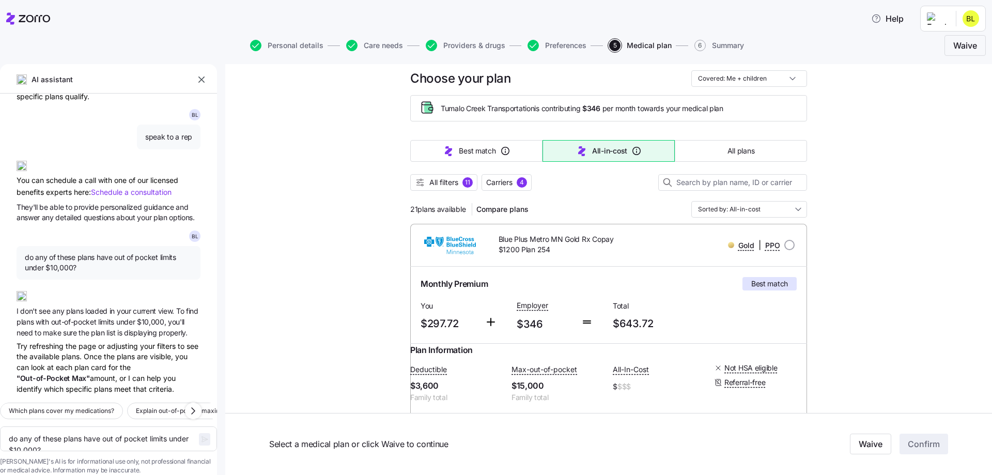
scroll to position [0, 0]
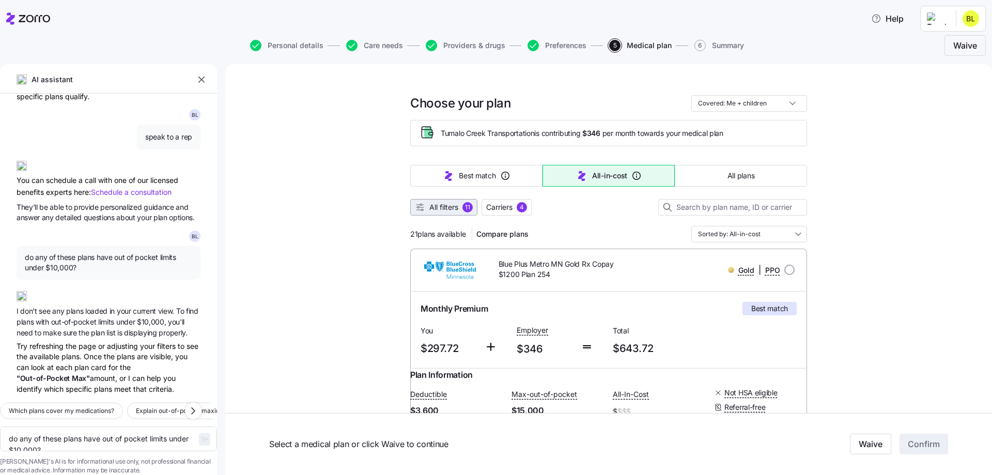
click at [453, 208] on span "All filters" at bounding box center [443, 207] width 29 height 10
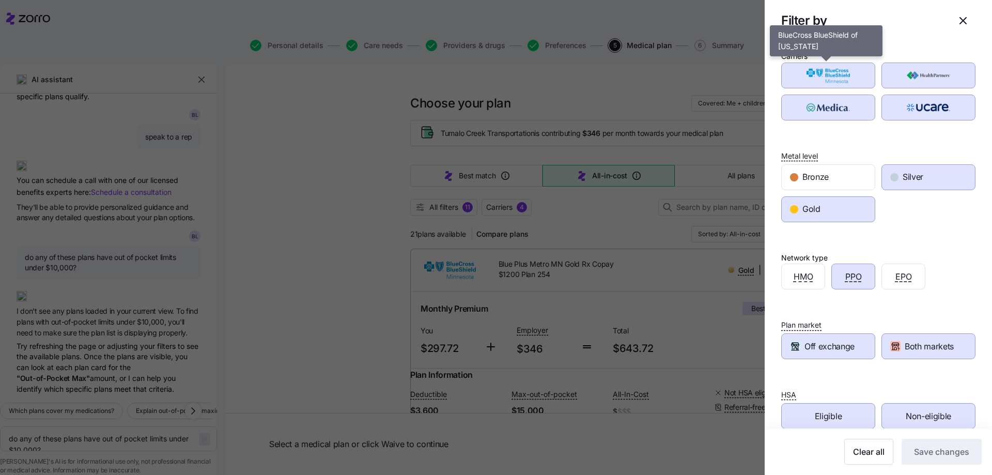
click at [831, 75] on img "button" at bounding box center [828, 75] width 76 height 21
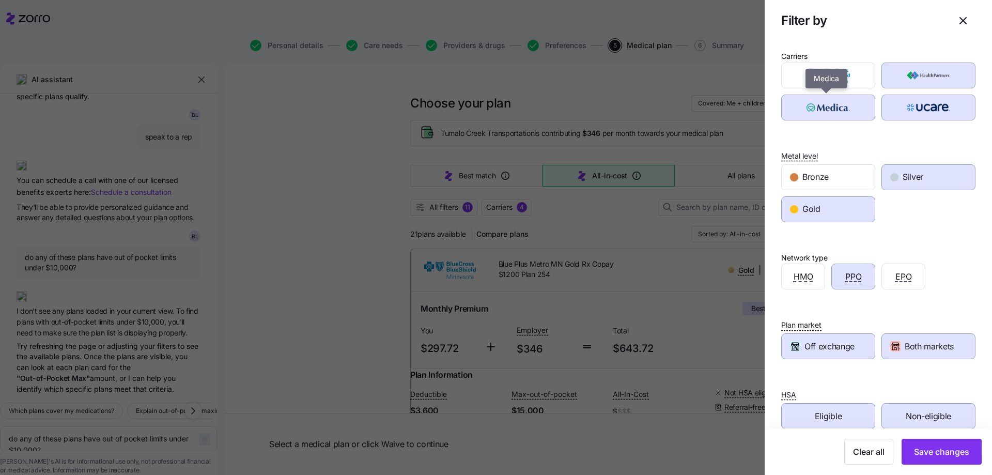
click at [837, 114] on img "button" at bounding box center [828, 107] width 76 height 21
click at [897, 97] on img "button" at bounding box center [929, 107] width 76 height 21
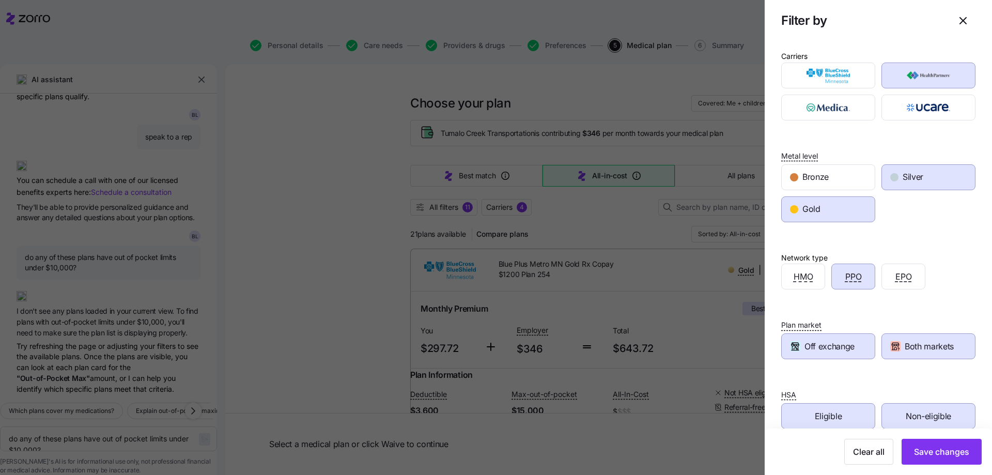
click at [923, 78] on img "button" at bounding box center [929, 75] width 76 height 21
click at [935, 173] on div "Silver" at bounding box center [928, 177] width 93 height 25
click at [860, 197] on div "Gold" at bounding box center [828, 209] width 93 height 25
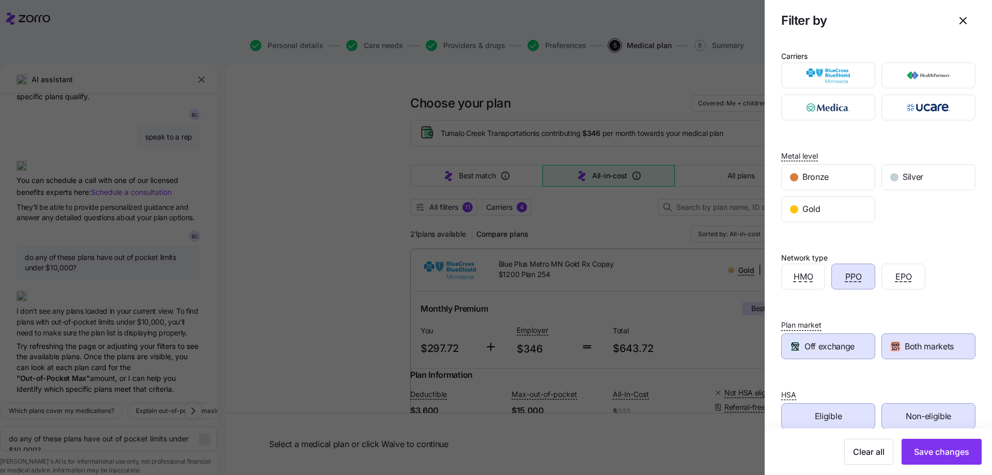
click at [859, 270] on div "PPO" at bounding box center [853, 276] width 43 height 25
click at [843, 340] on span "Off exchange" at bounding box center [829, 346] width 50 height 13
click at [926, 332] on div "Off exchange Both markets" at bounding box center [878, 345] width 194 height 28
click at [921, 353] on div "Both markets" at bounding box center [928, 346] width 93 height 25
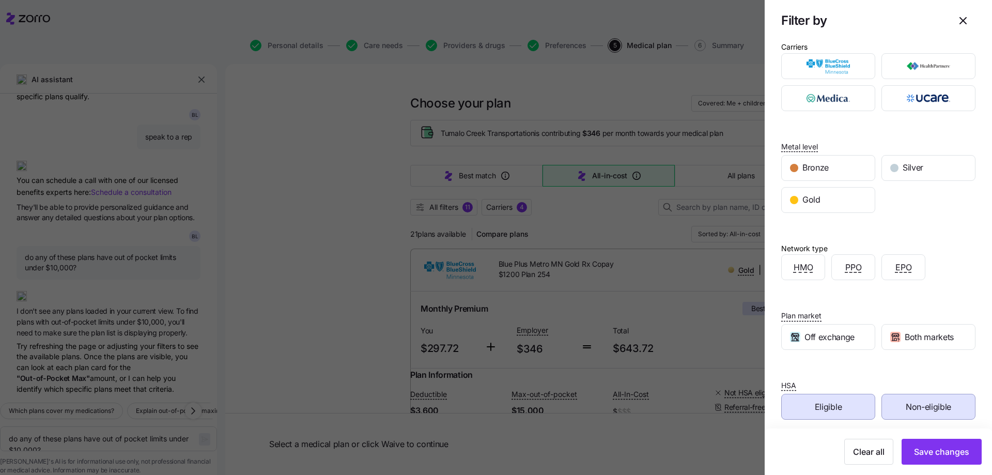
scroll to position [17, 0]
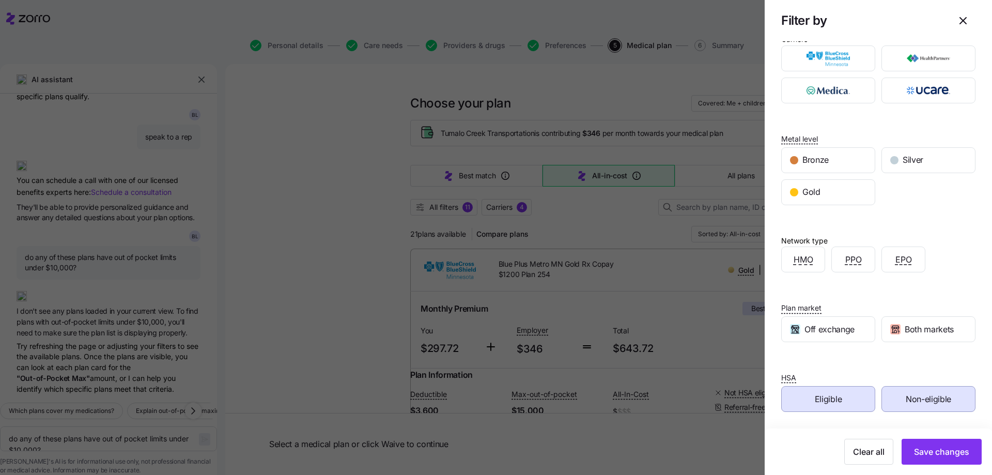
click at [933, 411] on div "Non-eligible" at bounding box center [928, 398] width 93 height 25
click at [833, 412] on div "Carriers Metal level Bronze Silver Gold Network type HMO PPO EPO Plan market Of…" at bounding box center [878, 226] width 227 height 404
click at [839, 399] on span "Eligible" at bounding box center [828, 399] width 27 height 13
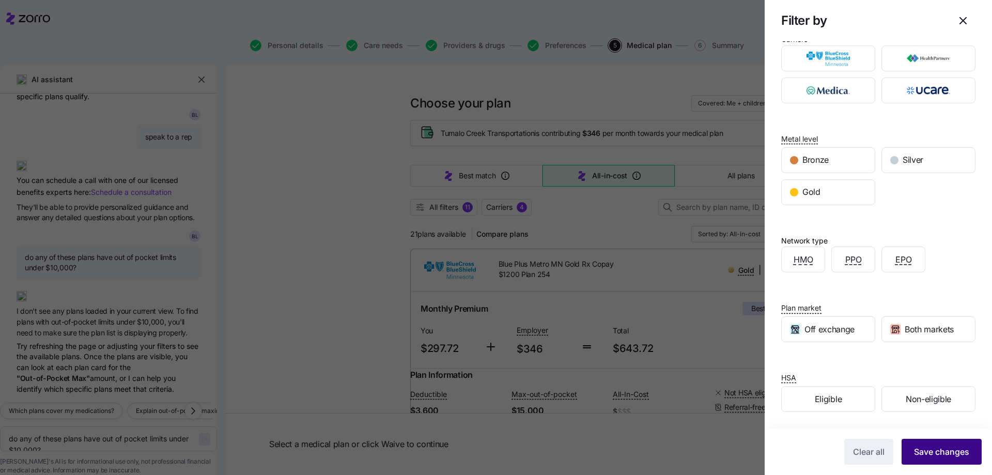
click at [952, 453] on span "Save changes" at bounding box center [941, 451] width 55 height 12
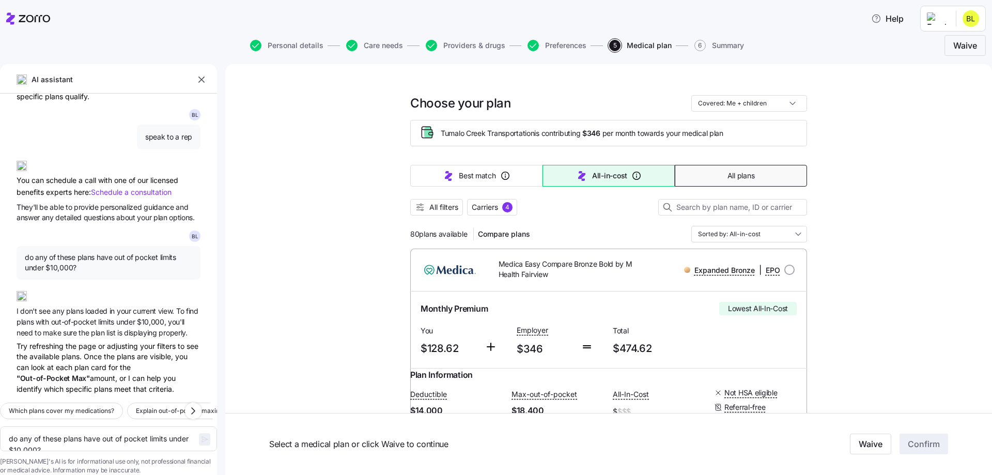
click at [732, 173] on span "All plans" at bounding box center [740, 175] width 27 height 10
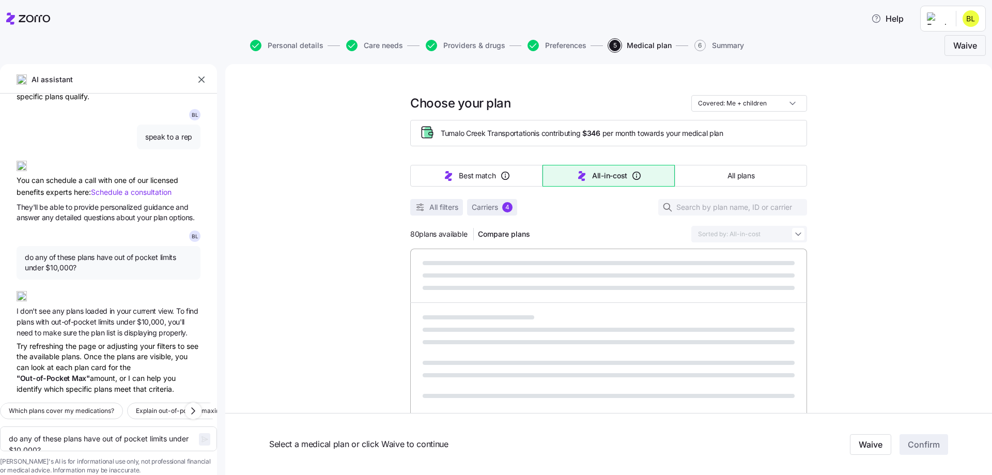
type textarea "x"
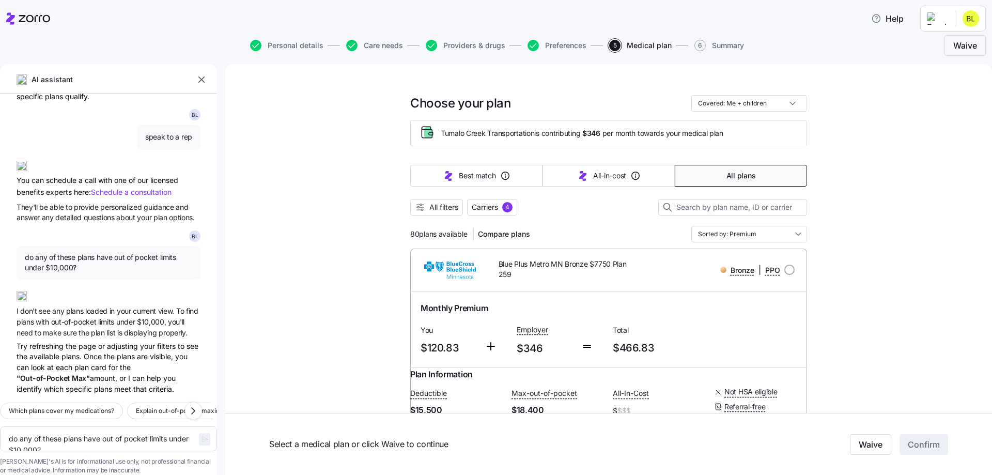
type input "Sorted by: Premium"
type textarea "x"
click at [69, 426] on textarea "do any of these plans have out of pocket limits under $10,000?" at bounding box center [108, 438] width 217 height 25
type textarea "c"
type textarea "x"
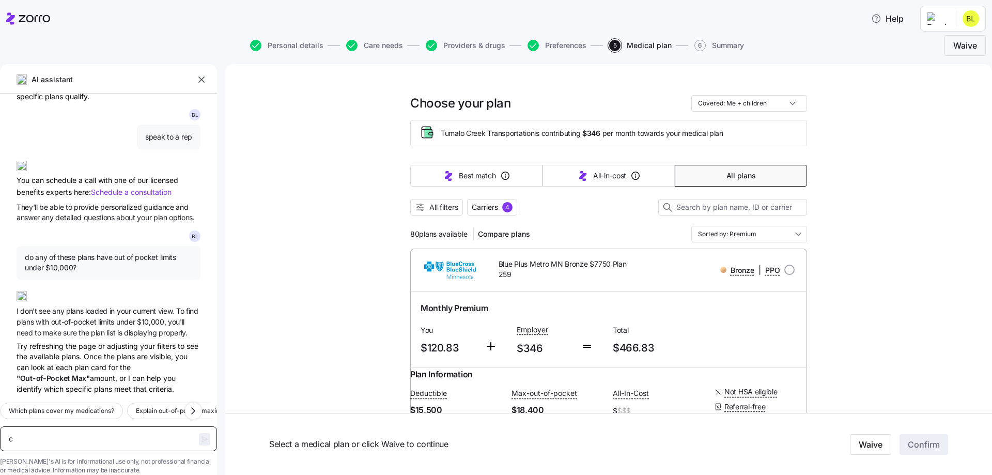
type textarea "ch"
type textarea "x"
type textarea "che"
type textarea "x"
type textarea "chec"
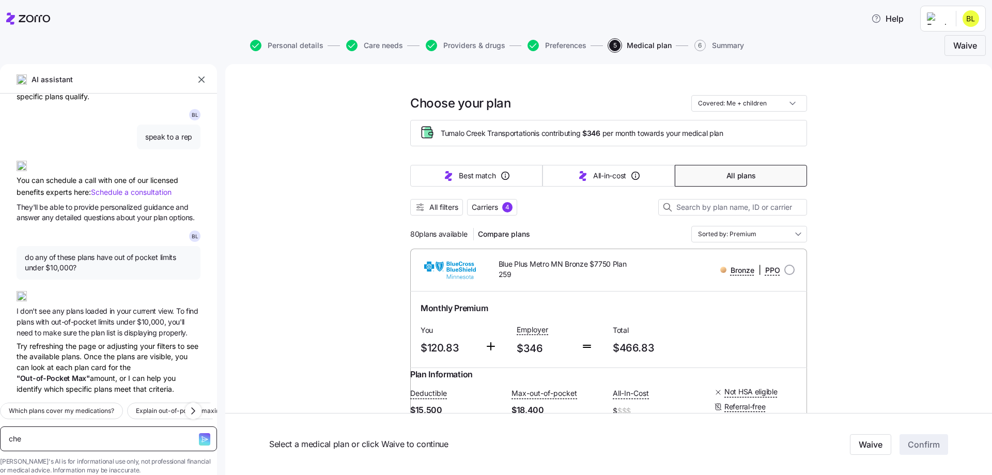
type textarea "x"
type textarea "check"
type textarea "x"
type textarea "check"
type textarea "x"
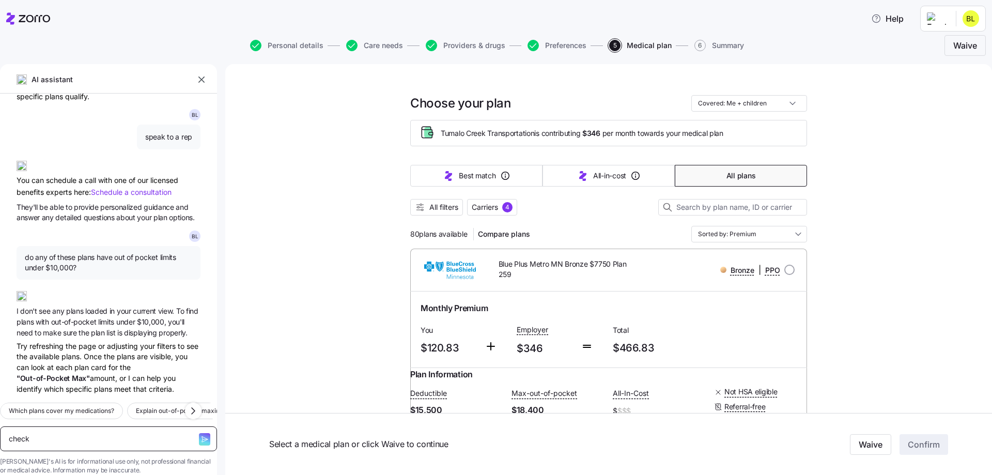
type textarea "check n"
type textarea "x"
type textarea "check no"
type textarea "x"
type textarea "check now"
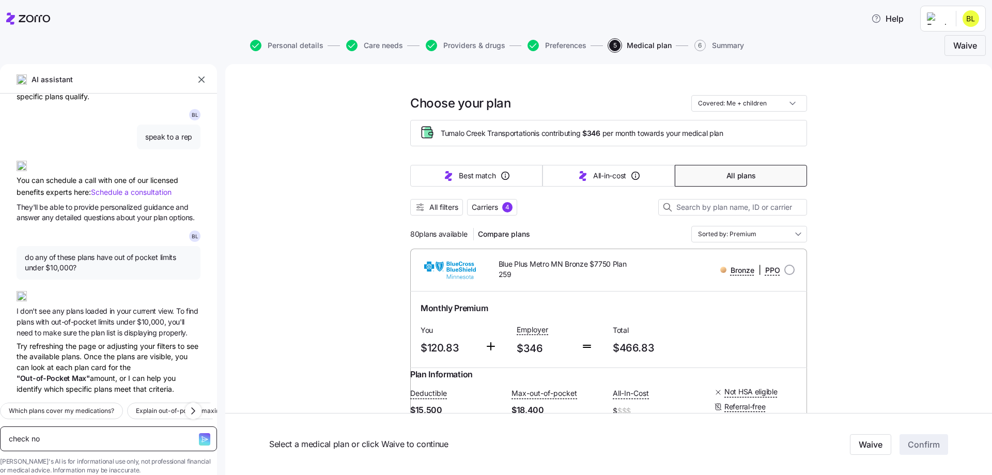
type textarea "x"
type textarea "check now"
type textarea "x"
type textarea "check now"
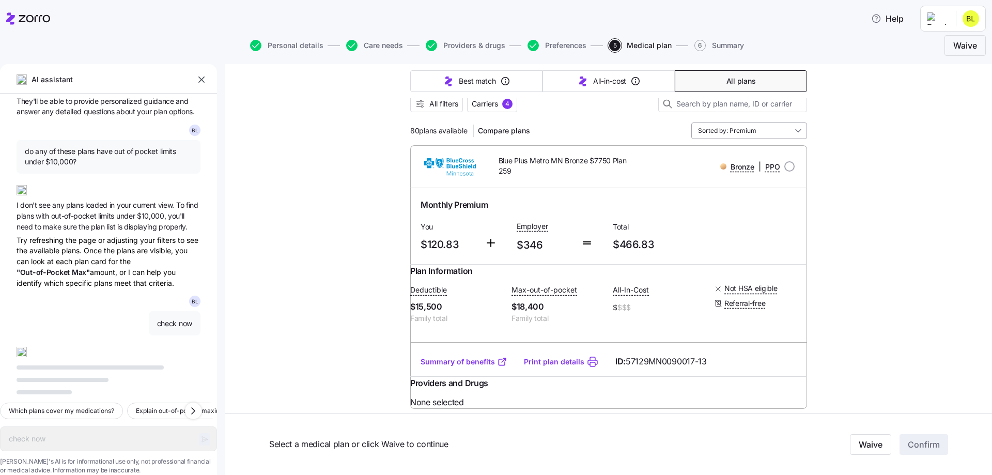
scroll to position [0, 0]
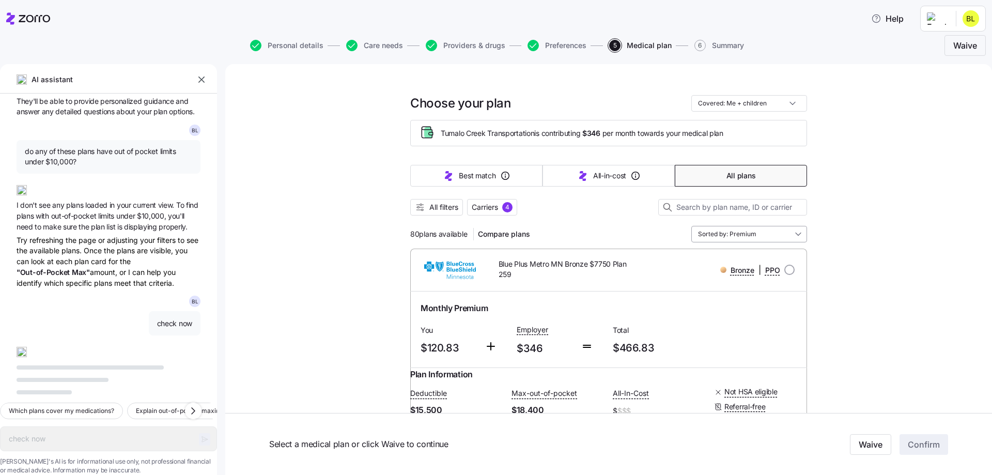
click at [733, 238] on input "Sorted by: Premium" at bounding box center [749, 234] width 116 height 17
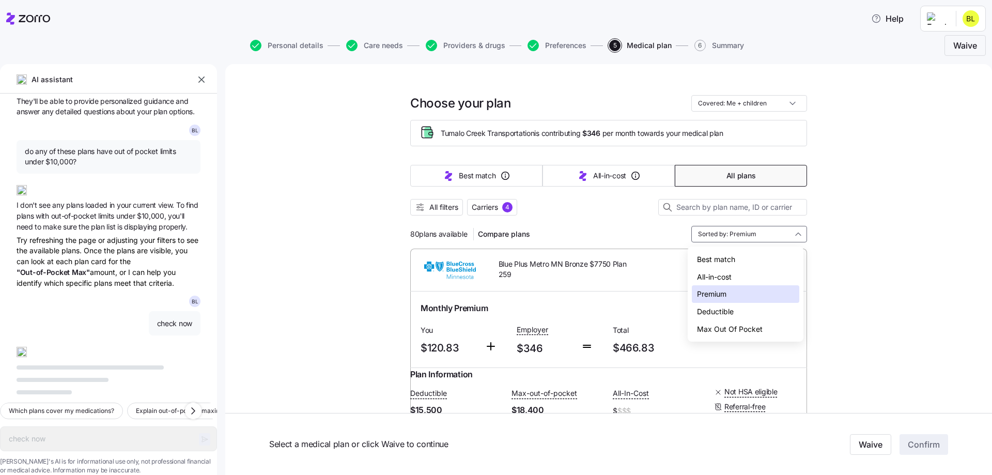
click at [740, 327] on div "Max Out Of Pocket" at bounding box center [745, 329] width 107 height 18
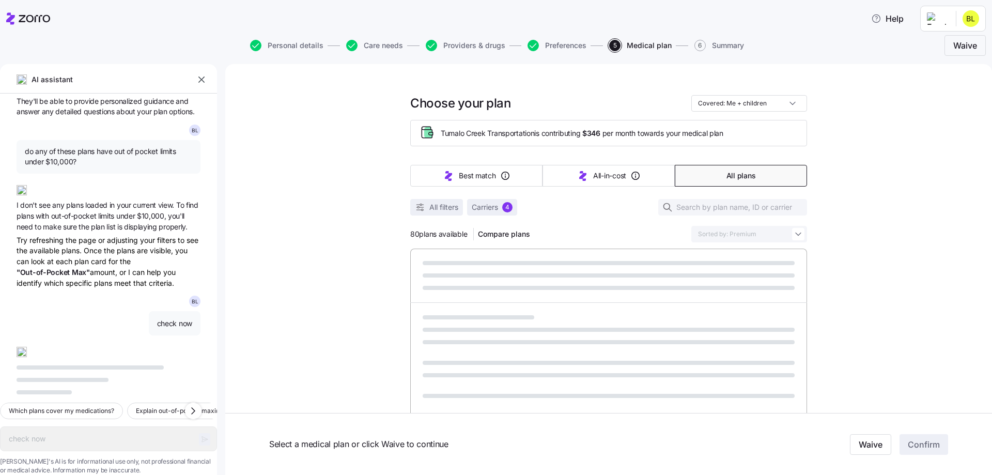
type textarea "x"
type input "Sorted by: Max Out Of Pocket"
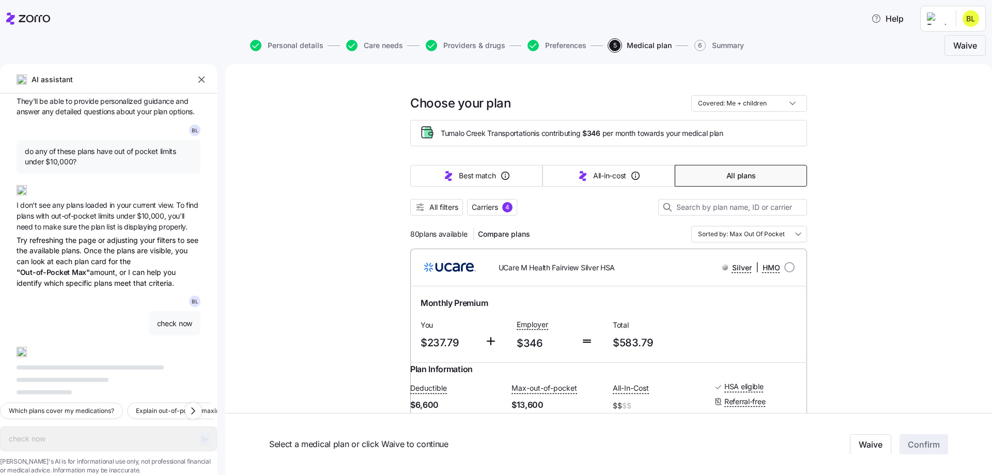
scroll to position [103, 0]
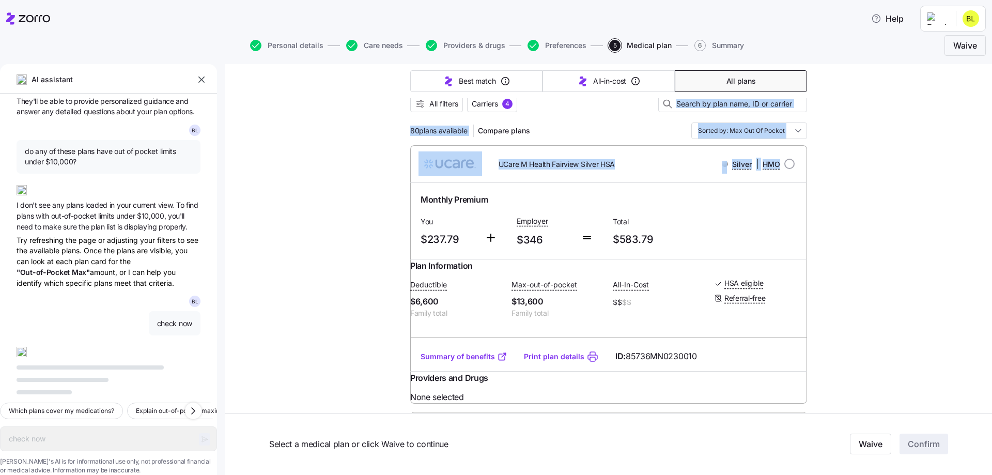
drag, startPoint x: 984, startPoint y: 109, endPoint x: 986, endPoint y: 161, distance: 51.7
click at [986, 161] on div "AI assistant [PERSON_NAME] if a plan is not HSA eligible can I still fund one o…" at bounding box center [496, 269] width 992 height 411
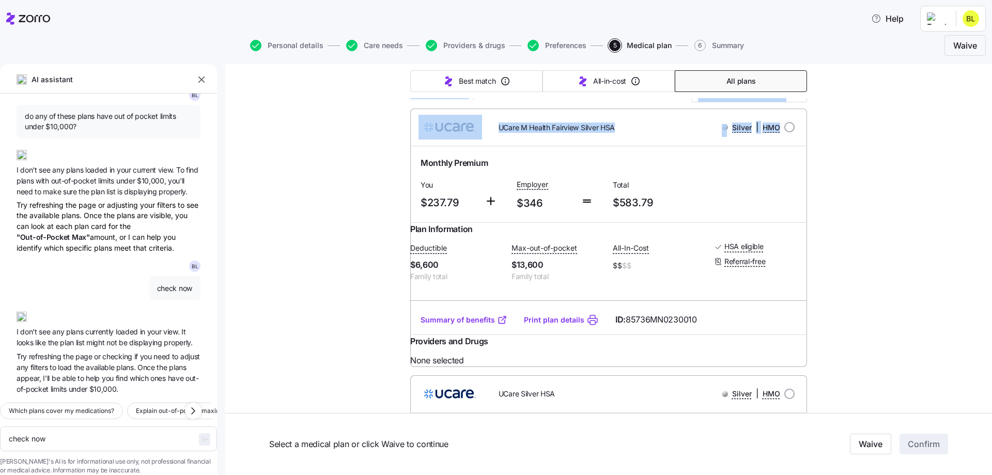
scroll to position [155, 0]
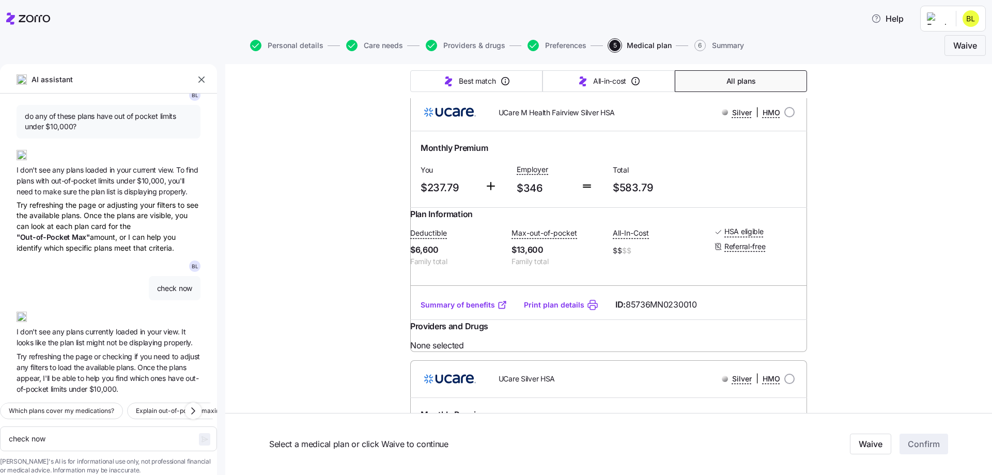
click at [459, 310] on link "Summary of benefits" at bounding box center [464, 305] width 87 height 10
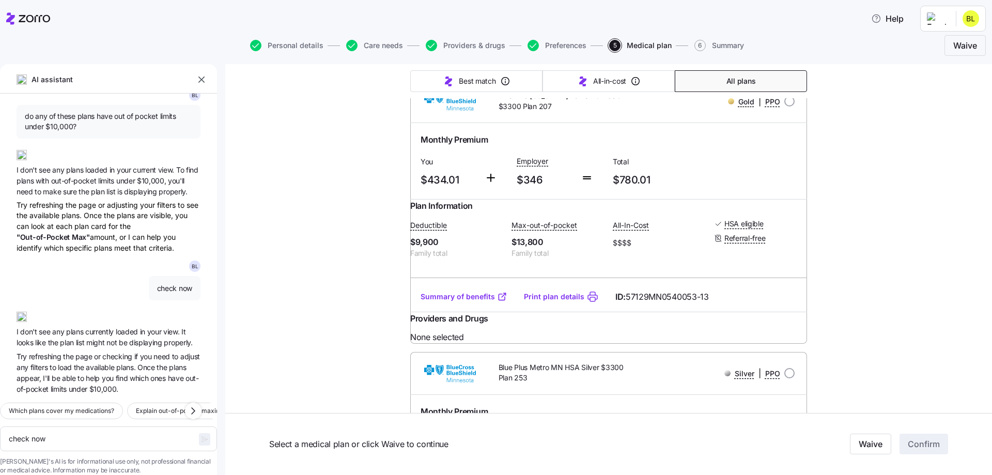
scroll to position [723, 0]
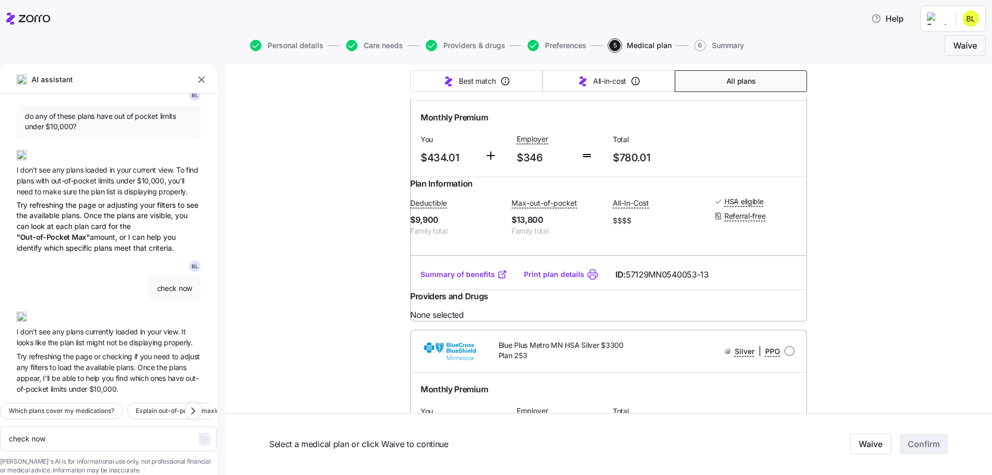
click at [451, 280] on link "Summary of benefits" at bounding box center [464, 274] width 87 height 10
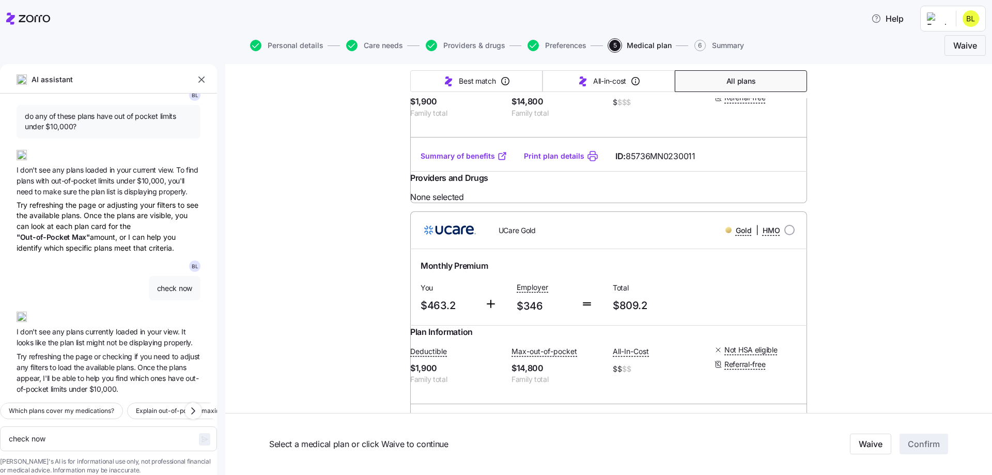
scroll to position [1653, 0]
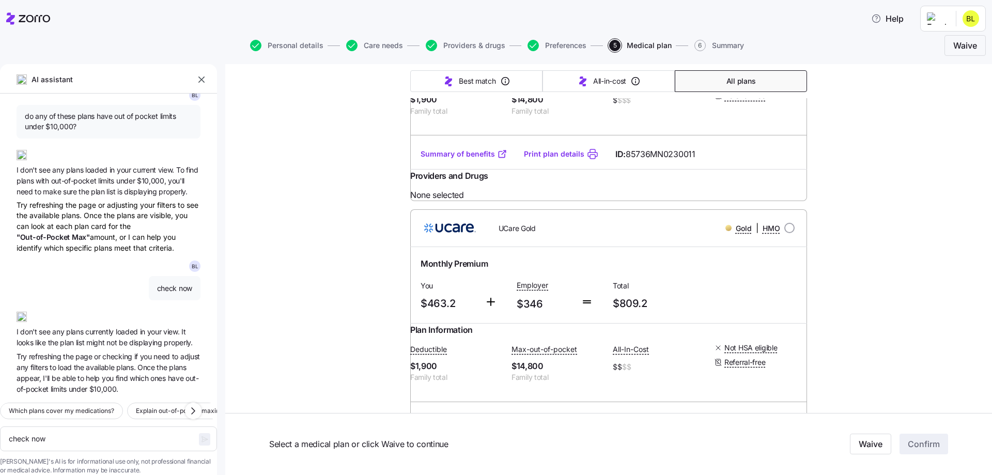
click at [467, 159] on link "Summary of benefits" at bounding box center [464, 154] width 87 height 10
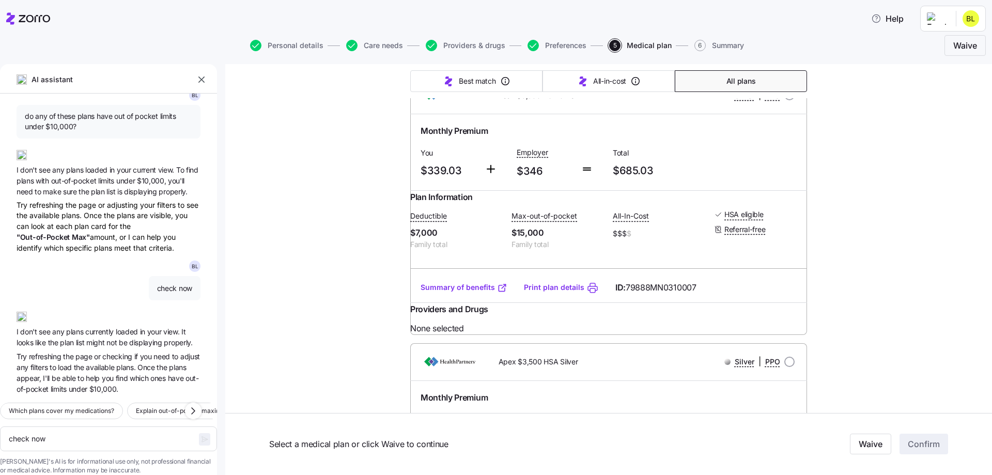
scroll to position [2222, 0]
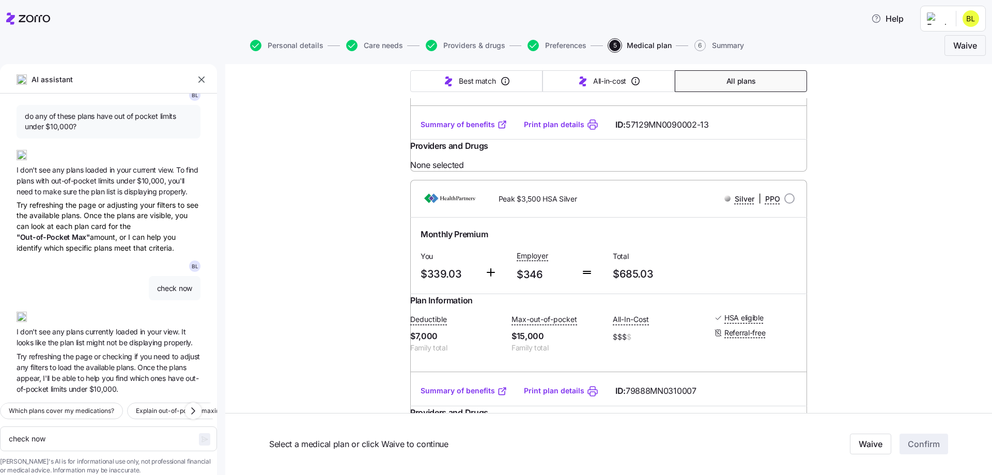
click at [456, 130] on link "Summary of benefits" at bounding box center [464, 124] width 87 height 10
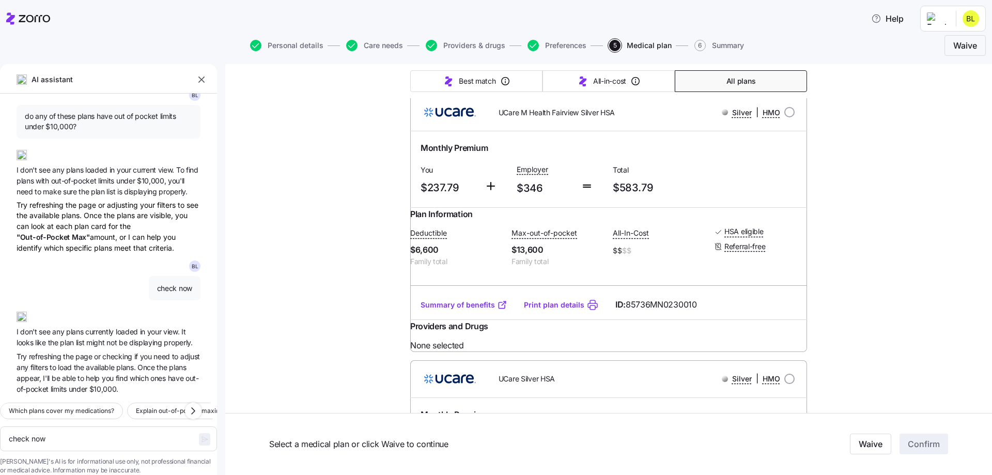
scroll to position [0, 0]
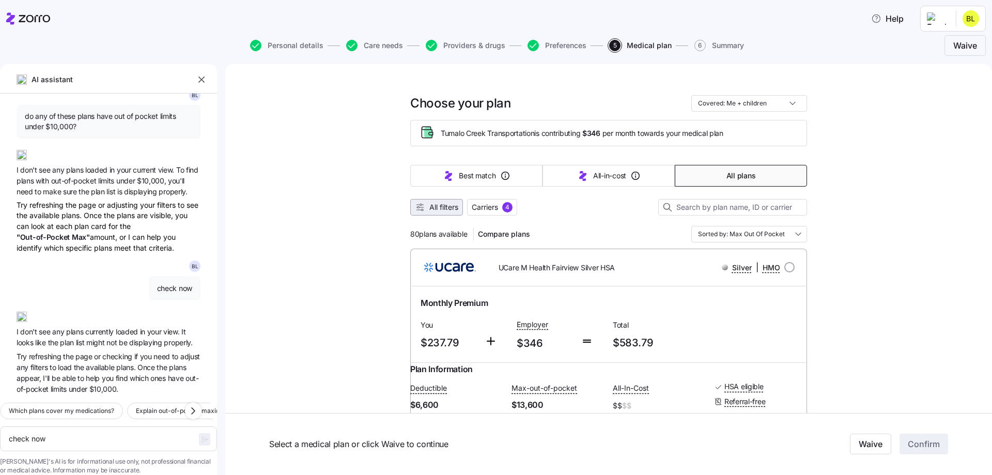
click at [434, 205] on span "All filters" at bounding box center [443, 207] width 29 height 10
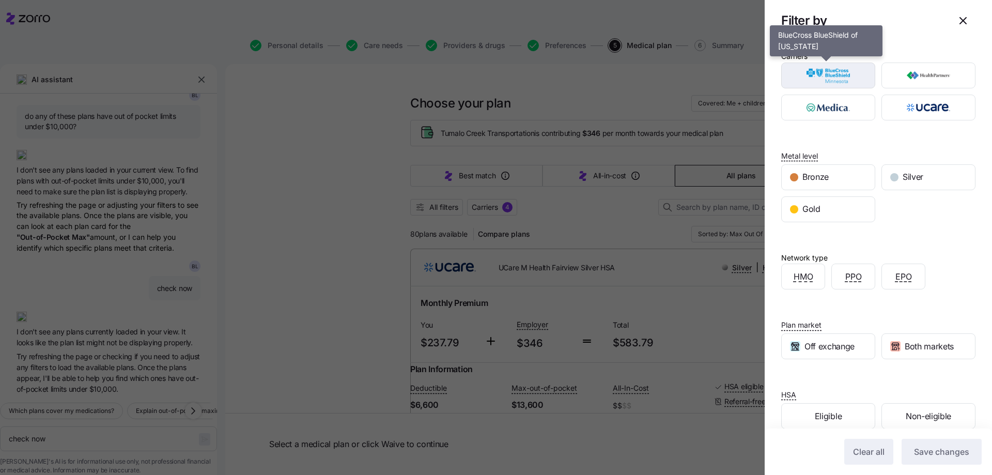
click at [837, 68] on img "button" at bounding box center [828, 75] width 76 height 21
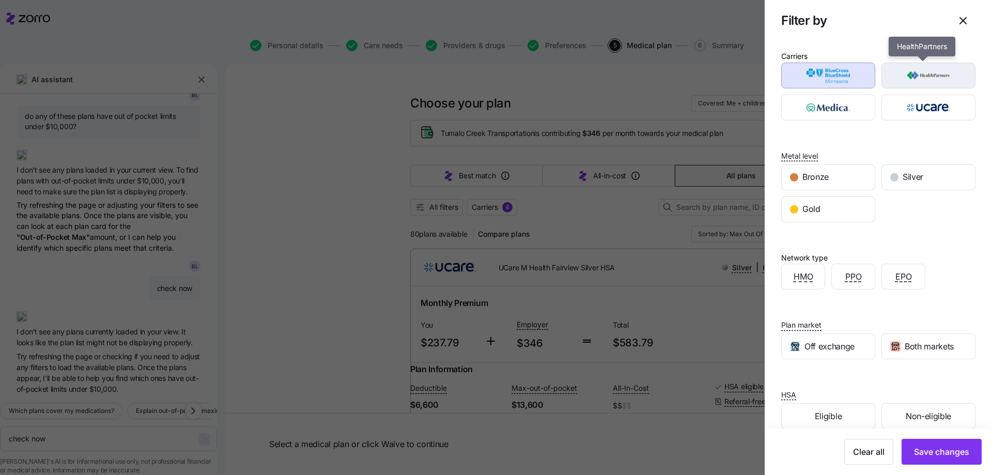
click at [921, 75] on img "button" at bounding box center [929, 75] width 76 height 21
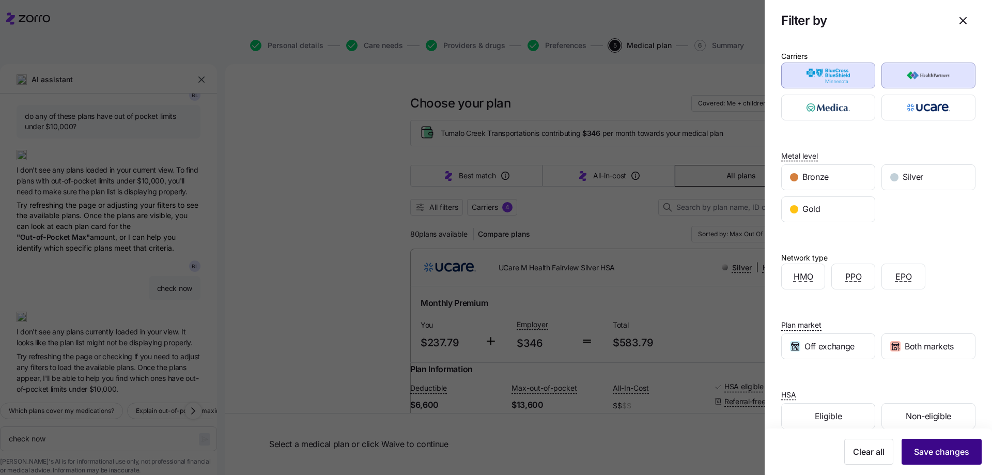
click at [970, 450] on button "Save changes" at bounding box center [942, 452] width 80 height 26
type textarea "x"
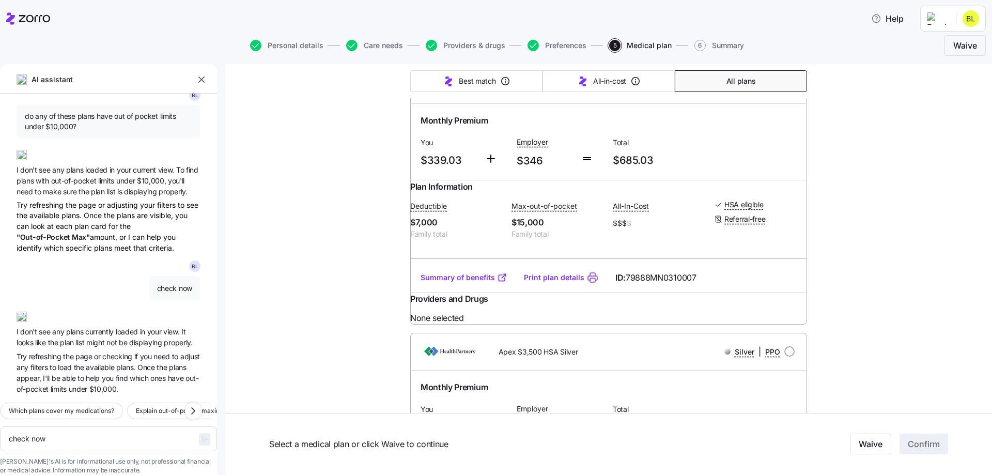
scroll to position [1292, 0]
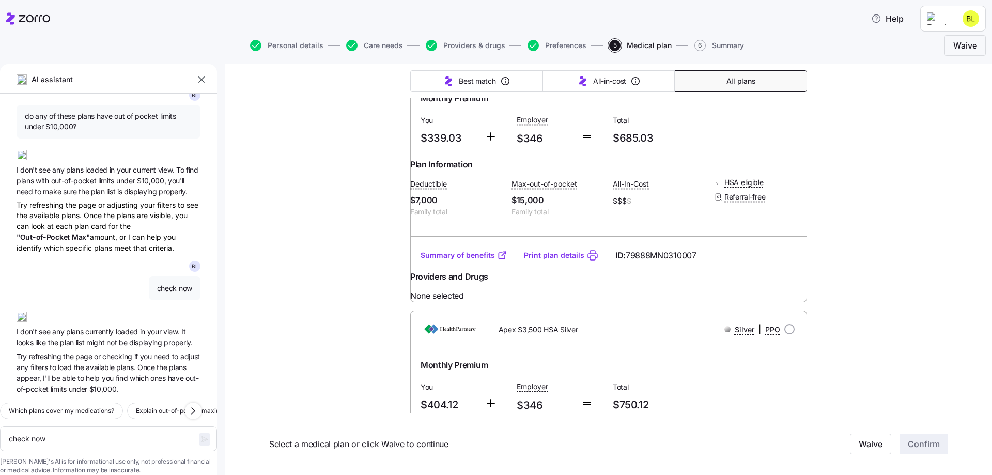
click at [469, 260] on link "Summary of benefits" at bounding box center [464, 255] width 87 height 10
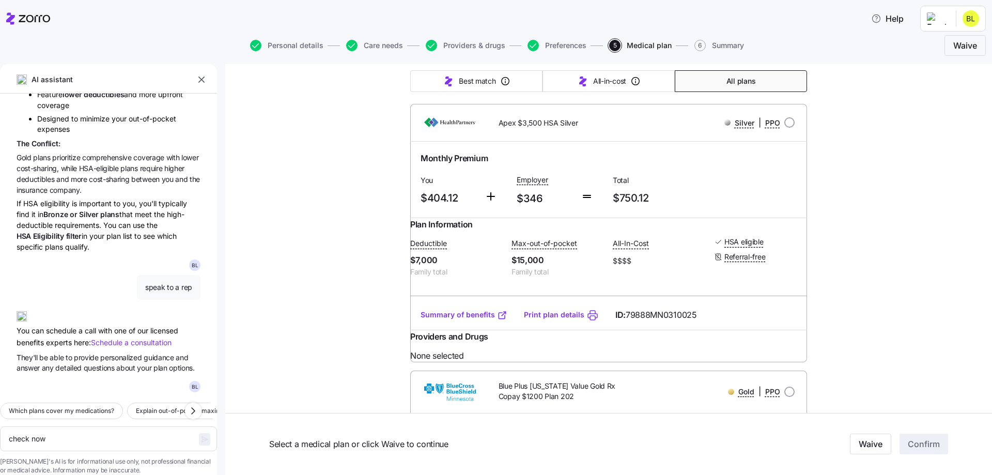
scroll to position [618, 0]
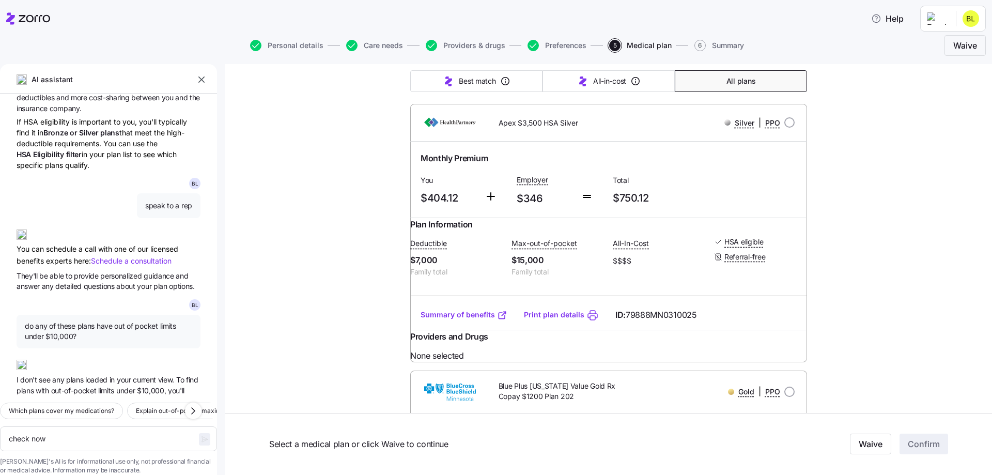
click at [129, 260] on span "Schedule a consultation" at bounding box center [131, 260] width 81 height 9
